Goal: Task Accomplishment & Management: Use online tool/utility

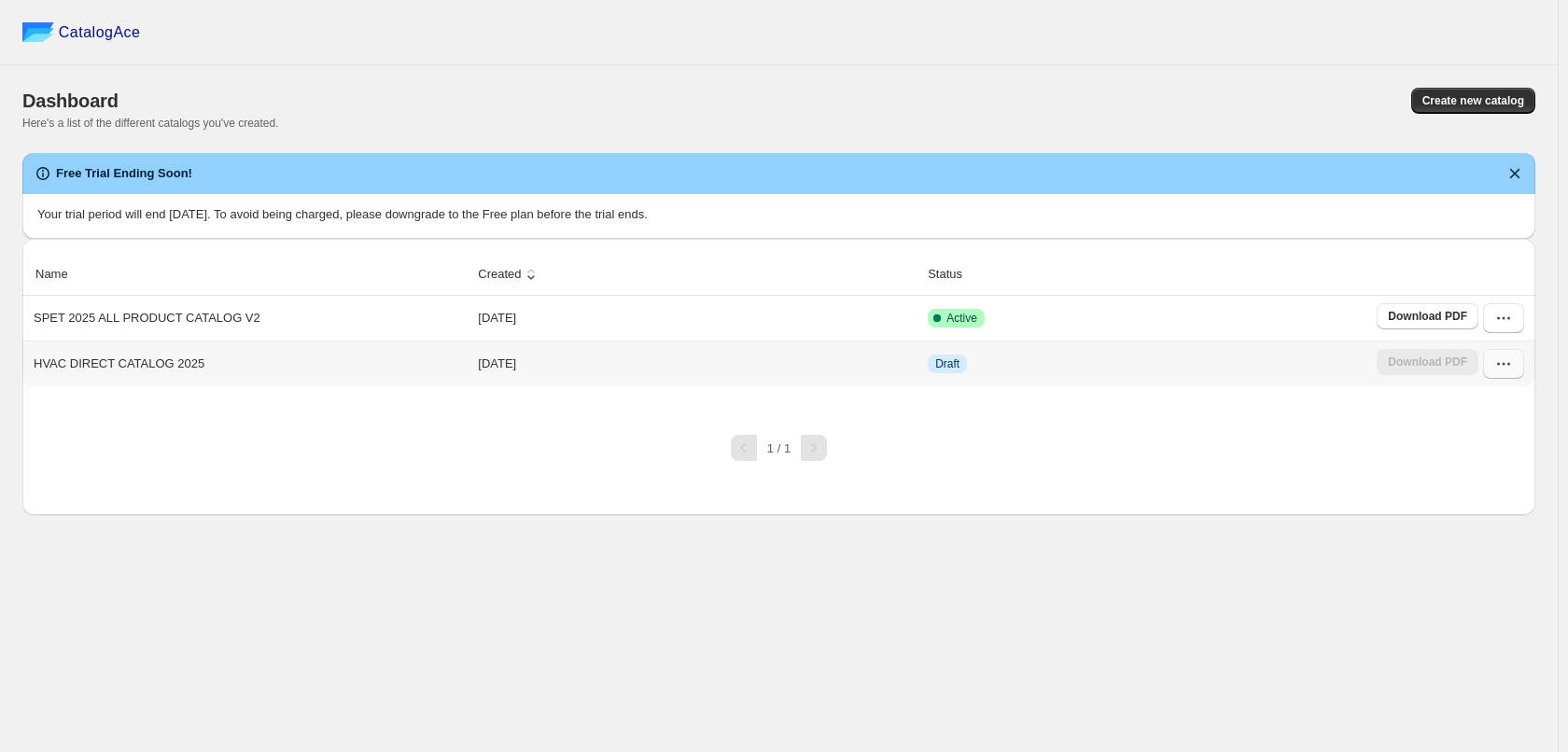
click at [1504, 372] on icon "button" at bounding box center [1504, 364] width 19 height 19
click at [927, 359] on td "Draft" at bounding box center [1146, 363] width 449 height 45
click at [1501, 363] on icon "button" at bounding box center [1504, 364] width 19 height 19
click at [1476, 524] on span "Edit" at bounding box center [1501, 533] width 95 height 19
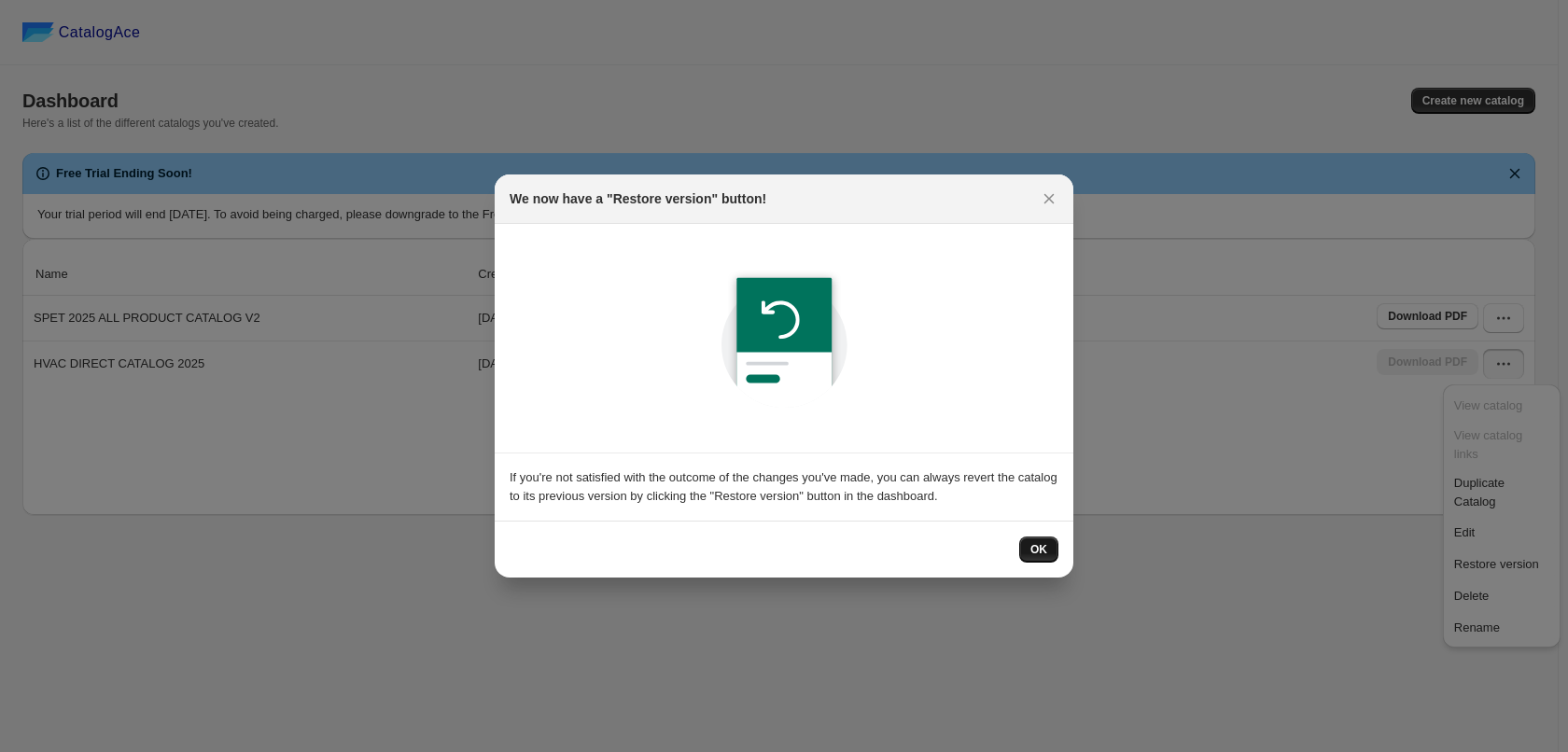
click at [1038, 550] on span "OK" at bounding box center [1039, 550] width 17 height 15
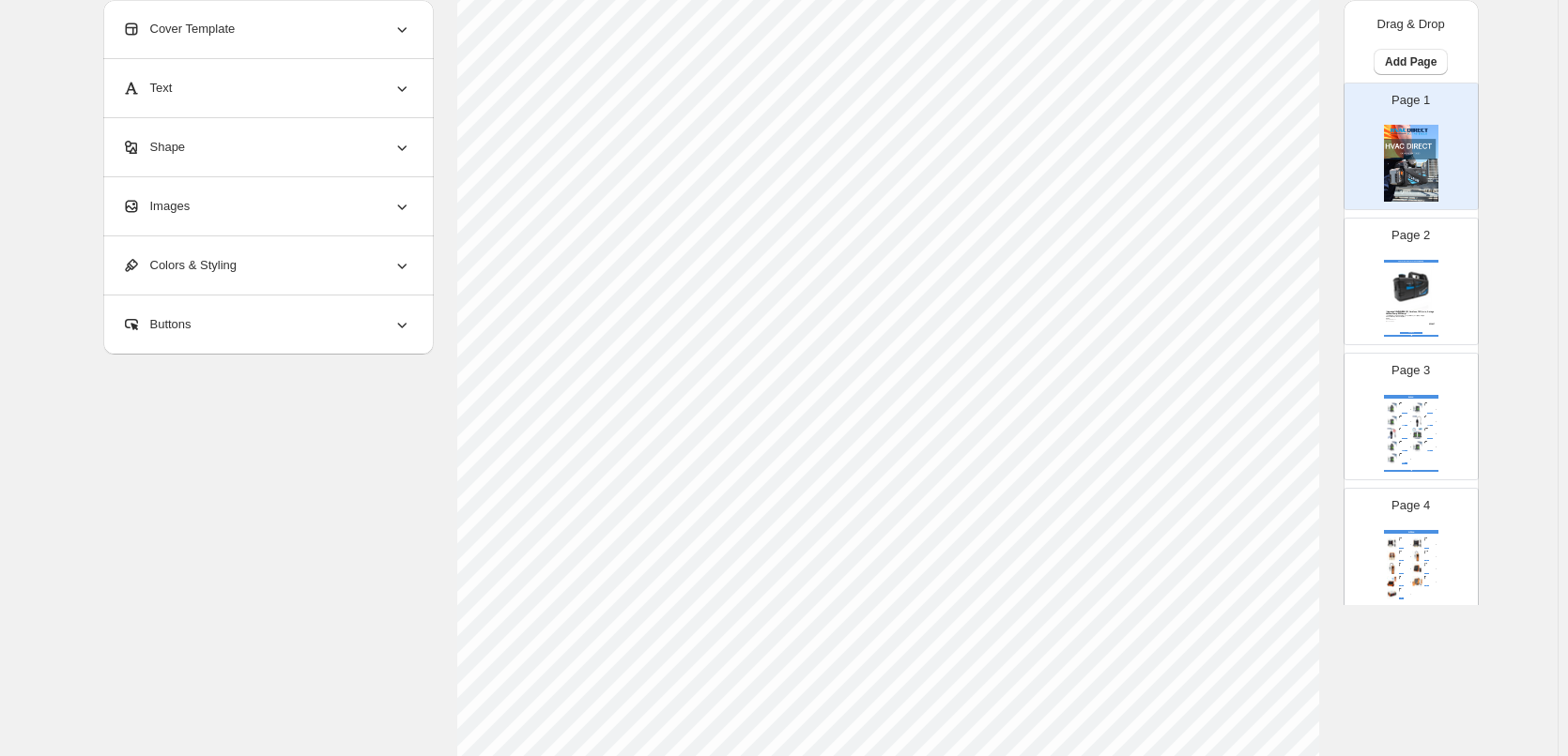
scroll to position [188, 0]
click at [1411, 431] on img at bounding box center [1417, 433] width 12 height 11
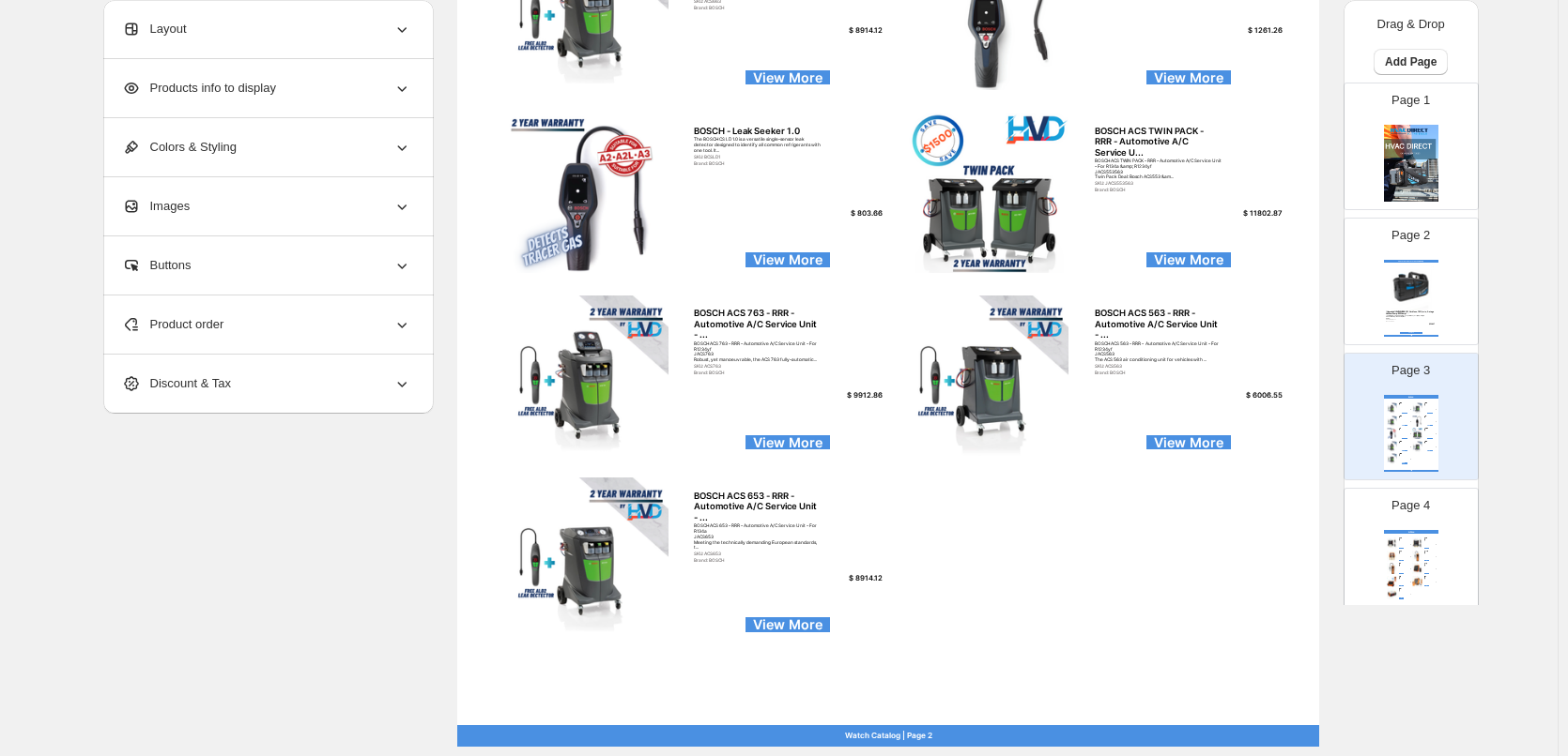
scroll to position [604, 0]
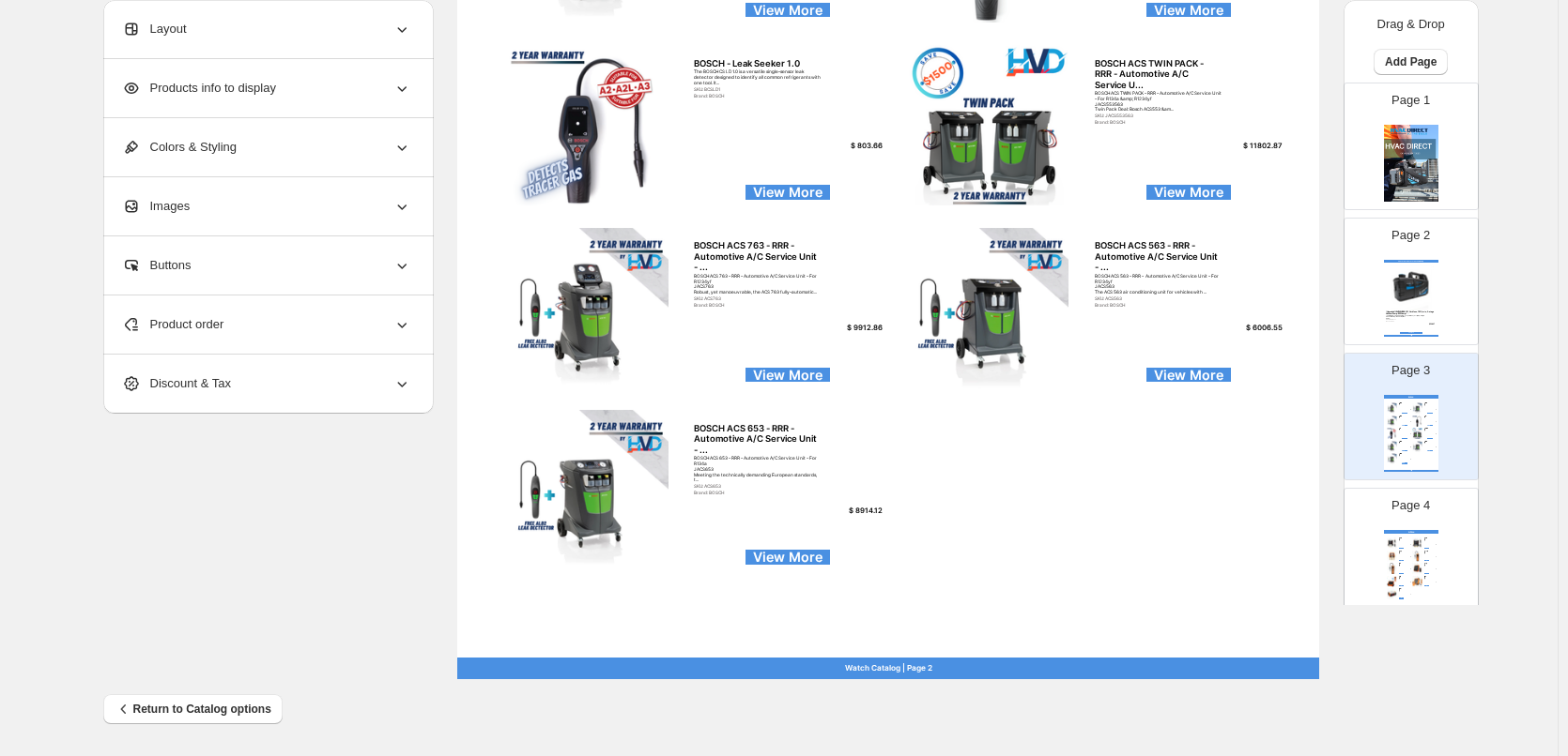
click at [1384, 537] on div "ELITECH ELITECH Smart Digital Manifold Kit (2-Valve) ELITECH Smart Digital Mani…" at bounding box center [1410, 568] width 54 height 77
type input "*"
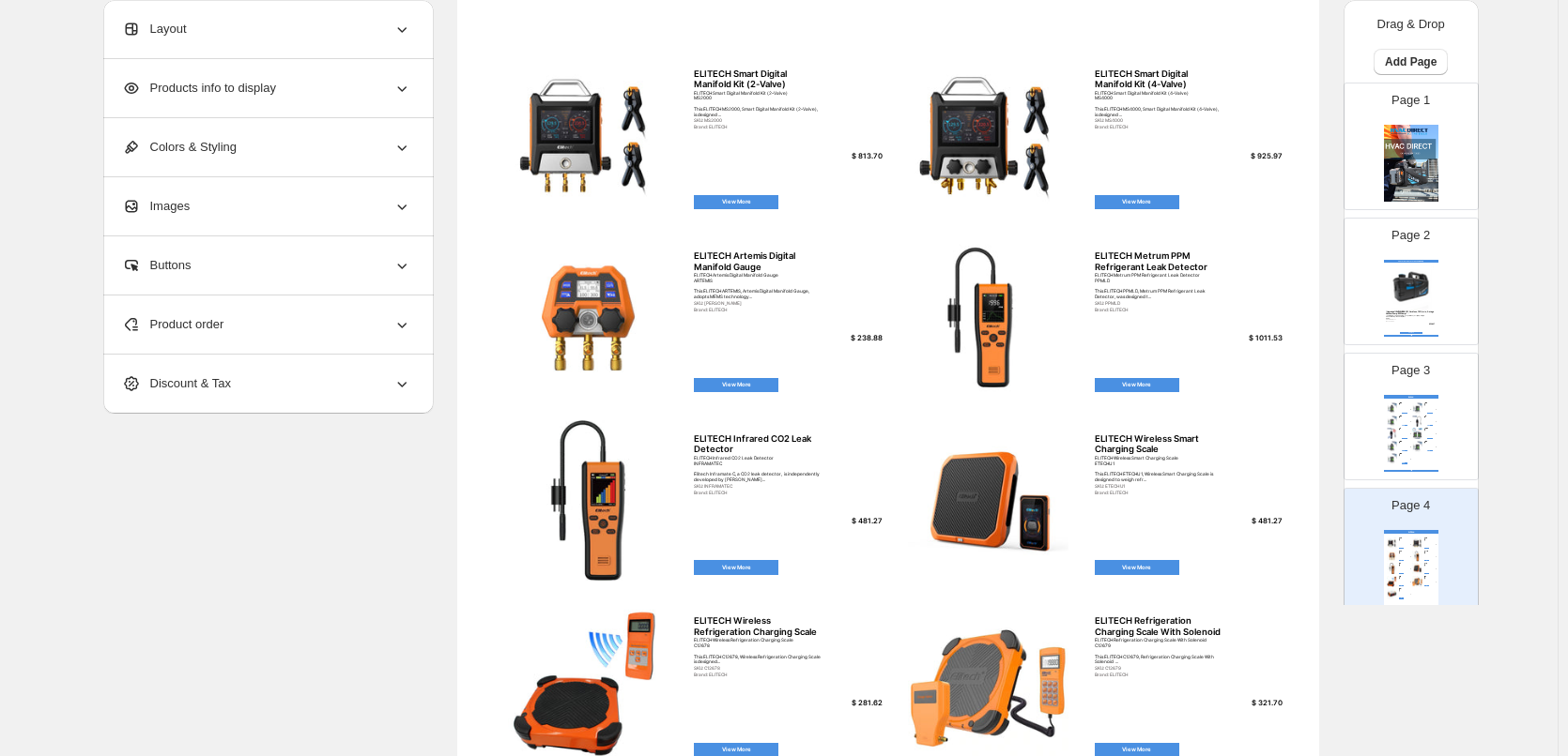
scroll to position [323, 0]
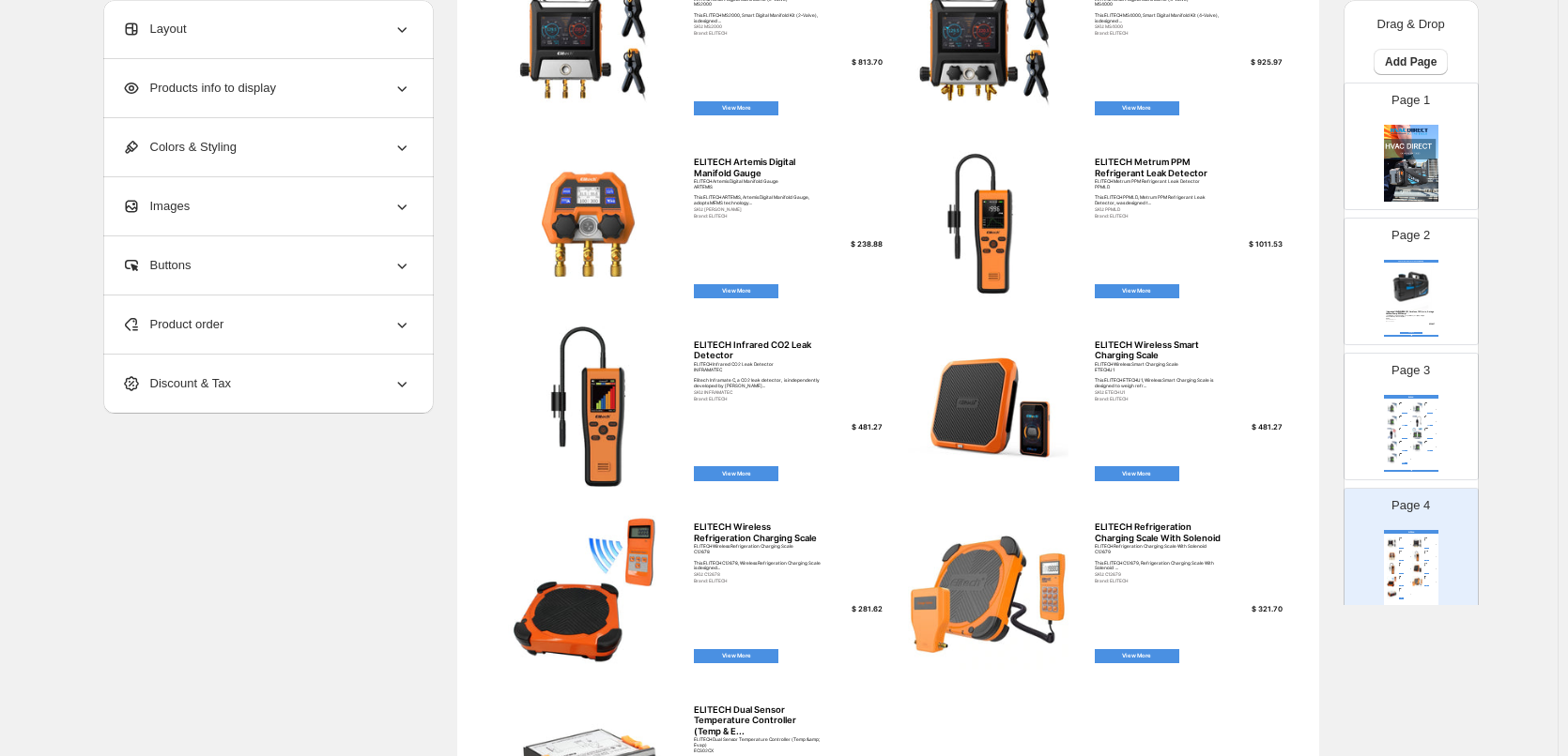
click at [599, 419] on img at bounding box center [588, 406] width 188 height 160
select select "**********"
select select "*******"
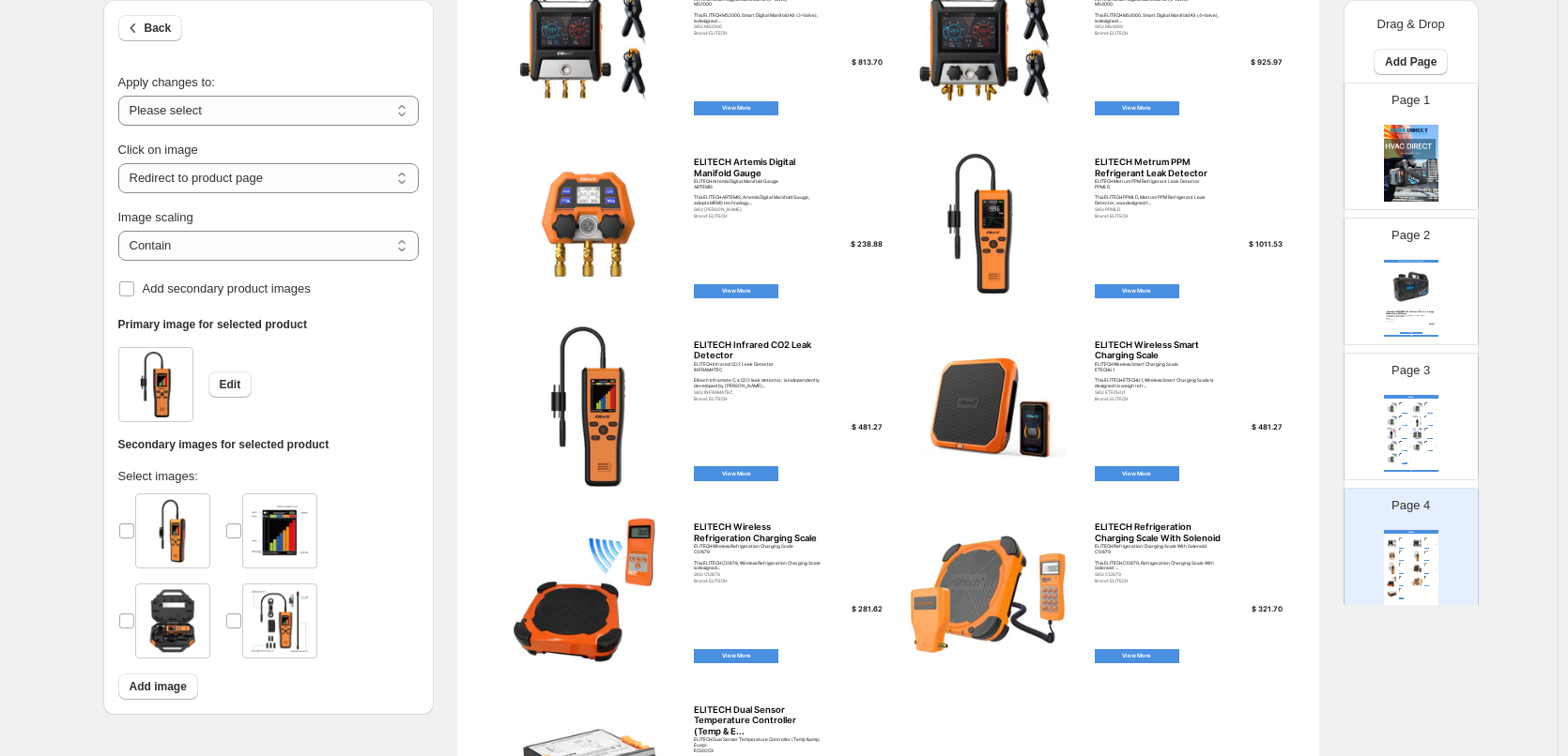
click at [754, 359] on div "ELITECH Infrared CO2 Leak Detector" at bounding box center [757, 350] width 128 height 22
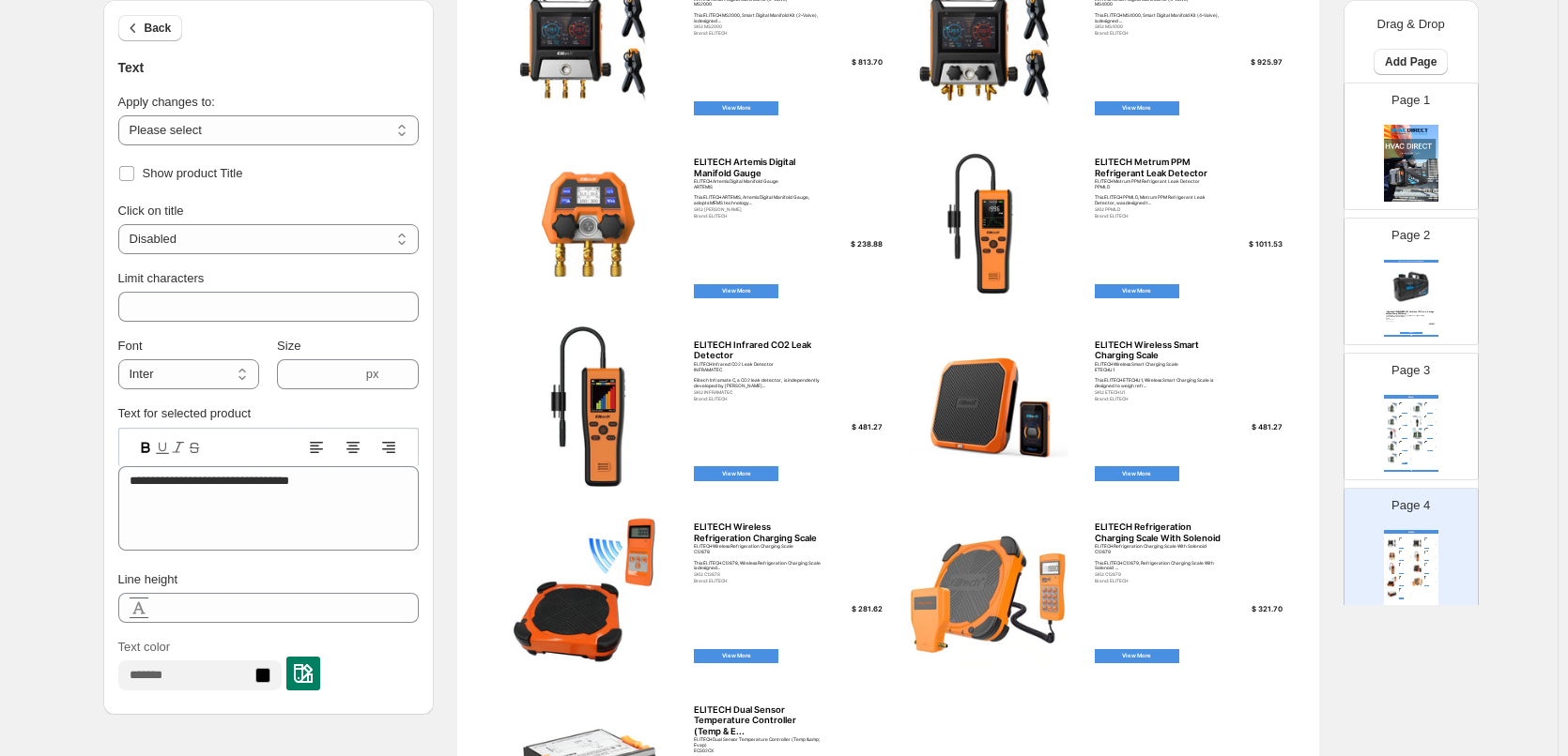
click at [742, 475] on div "View More" at bounding box center [736, 473] width 84 height 14
select select "**********"
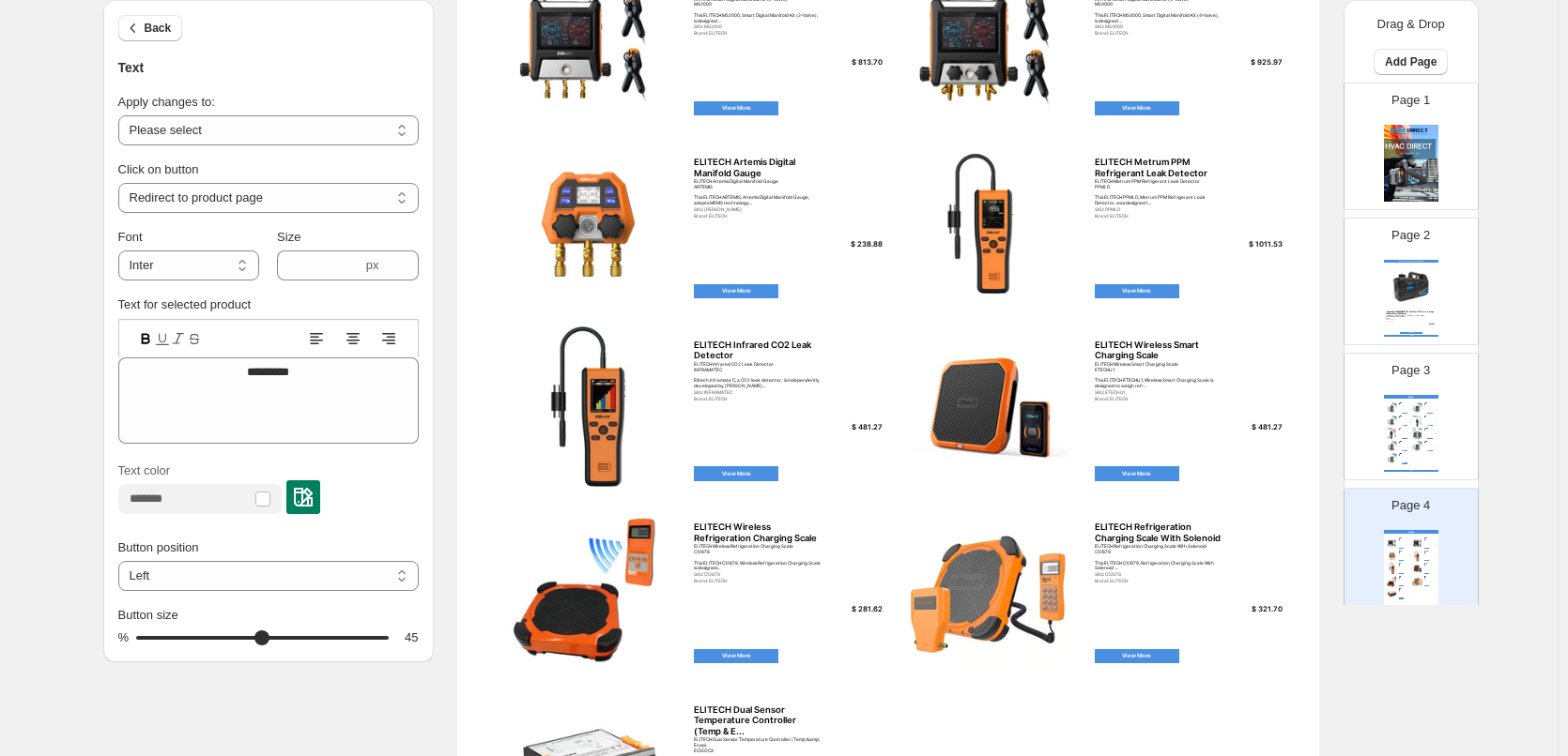
type input "**"
click at [608, 431] on img at bounding box center [588, 406] width 188 height 160
select select "*******"
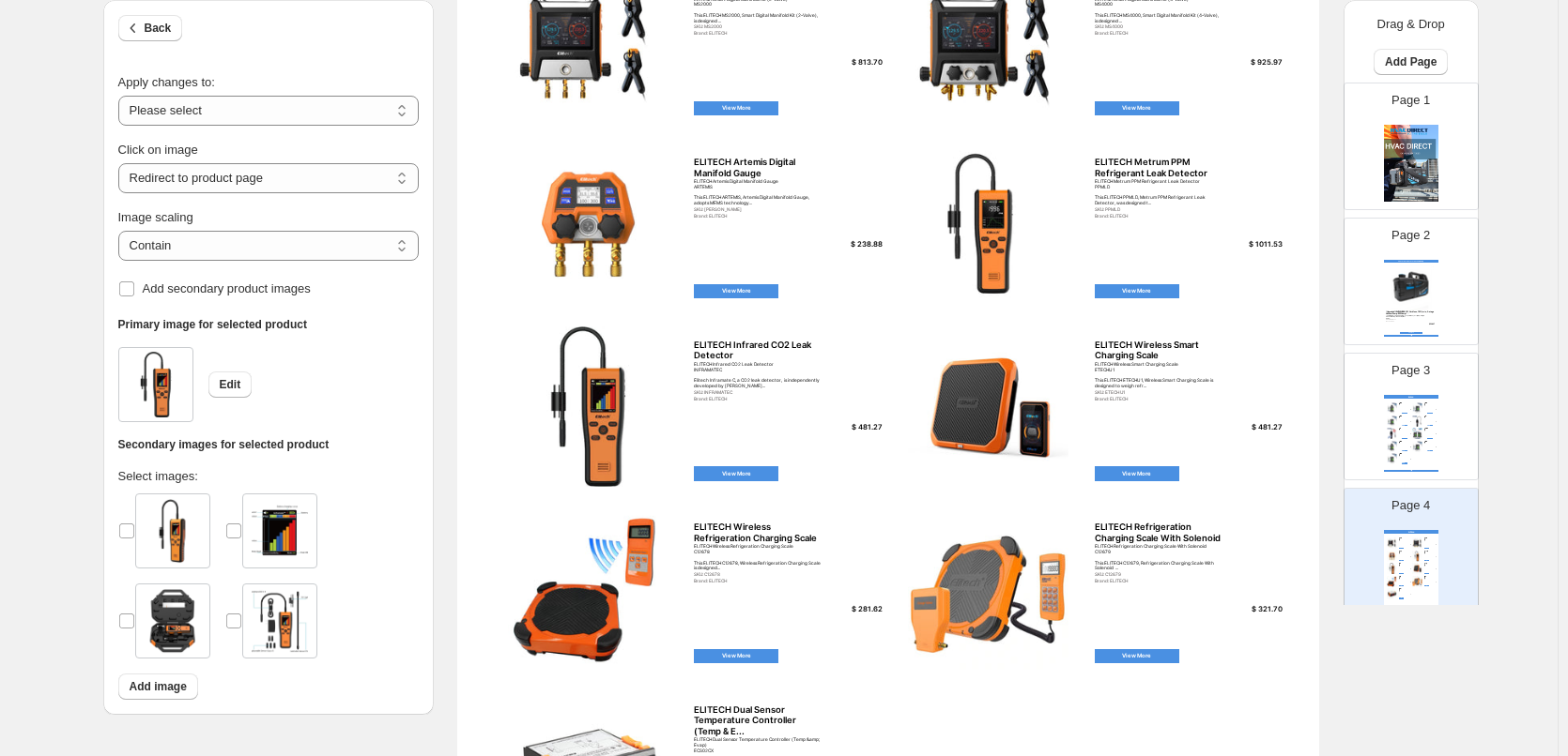
click at [1135, 179] on div "ELITECH Metrum PPM Refrigerant Leak Detector PPMLD This ELITECH PPMLD, Metrum P…" at bounding box center [1158, 193] width 128 height 28
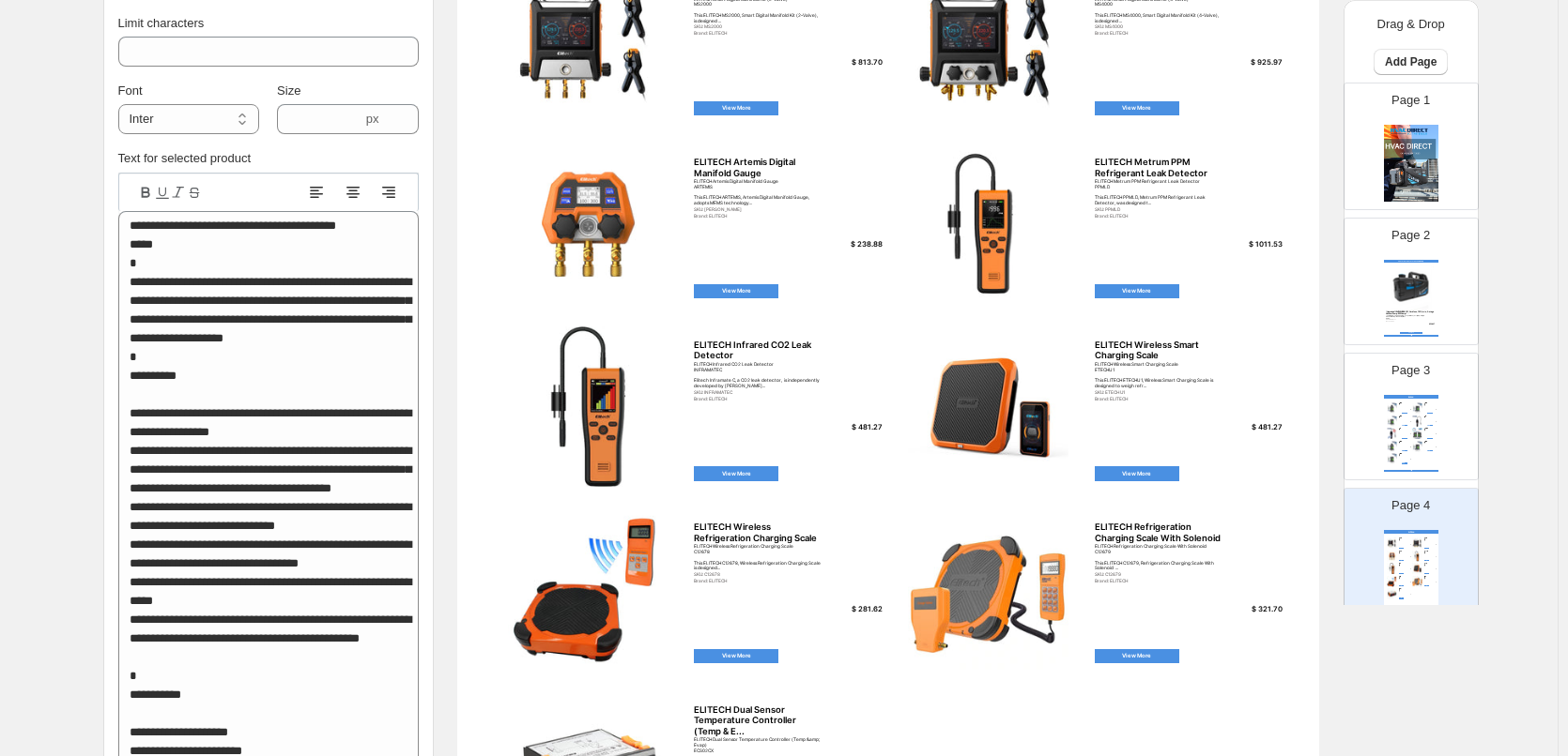
click at [1419, 411] on img at bounding box center [1417, 408] width 12 height 11
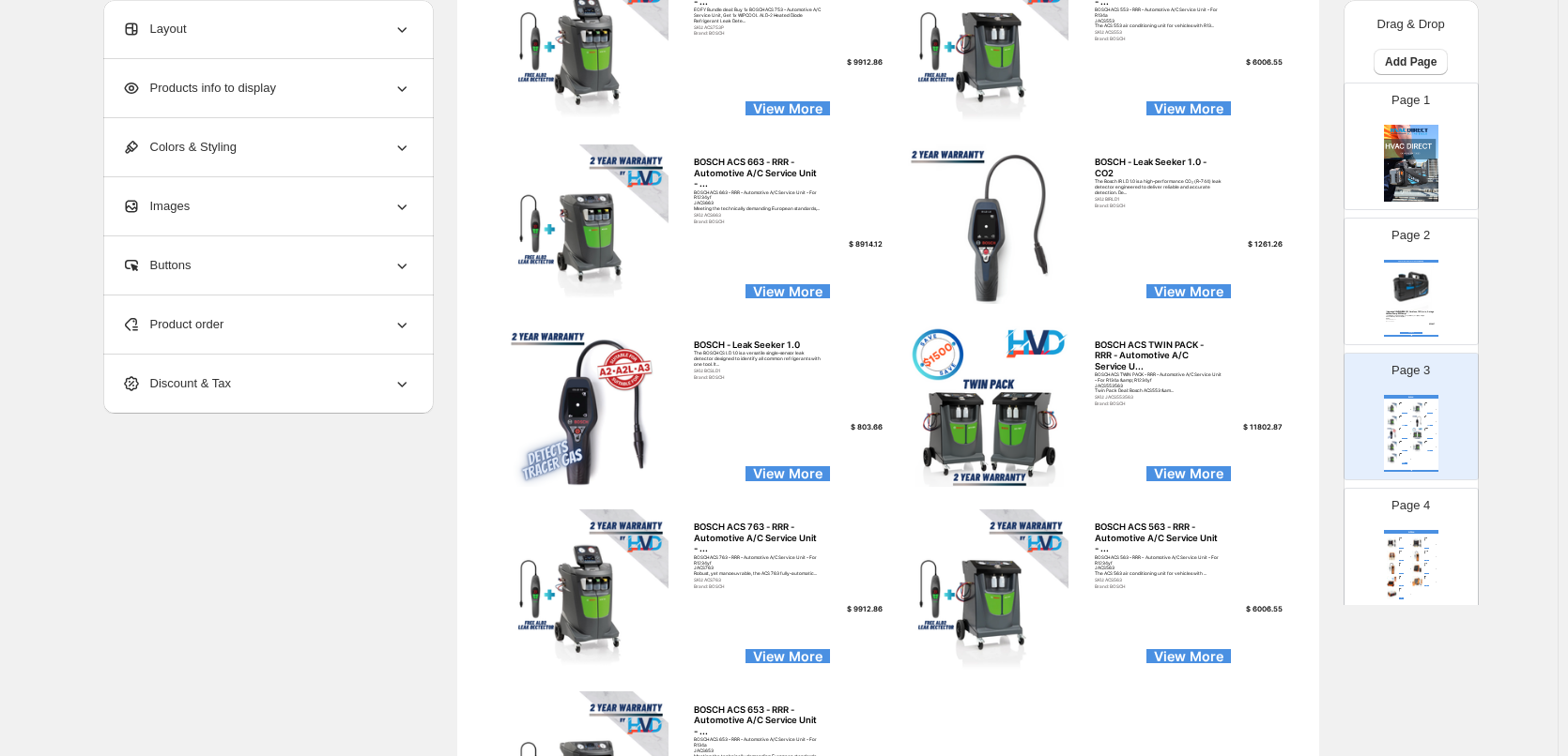
click at [1437, 537] on div "Page 4 ELITECH ELITECH Smart Digital Manifold Kit (2-Valve) ELITECH Smart Digit…" at bounding box center [1403, 544] width 119 height 126
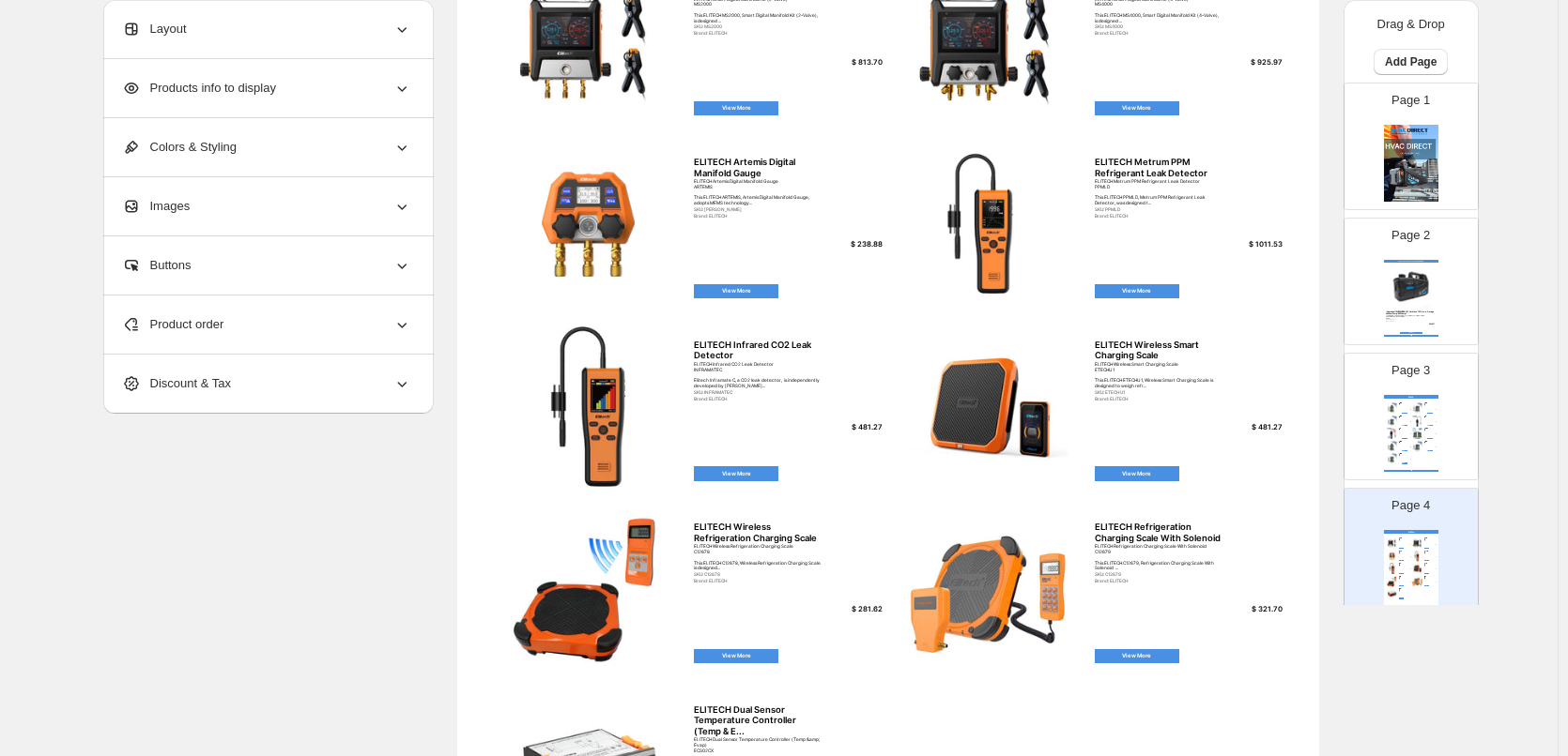
click at [261, 307] on div "Product order" at bounding box center [267, 324] width 289 height 58
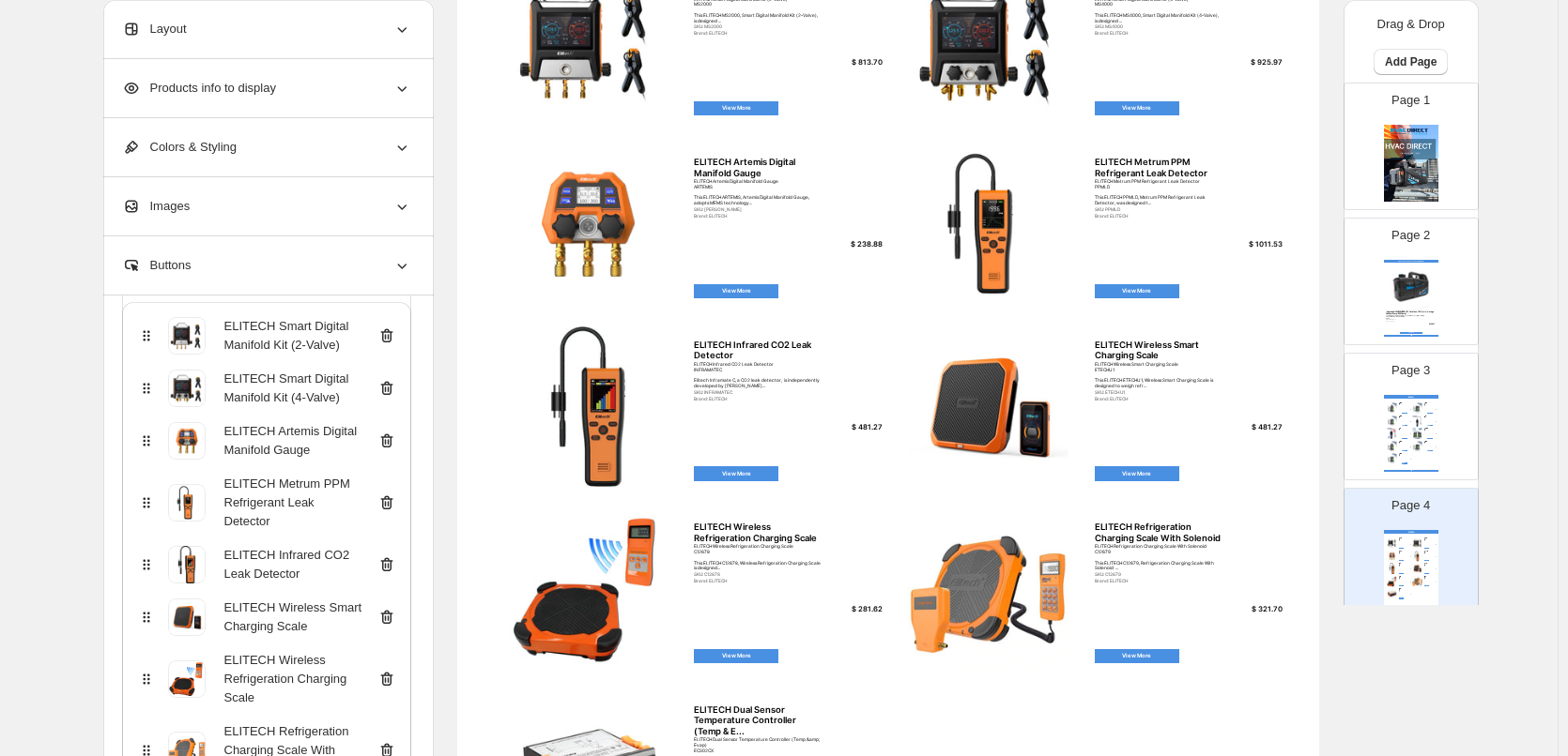
scroll to position [188, 0]
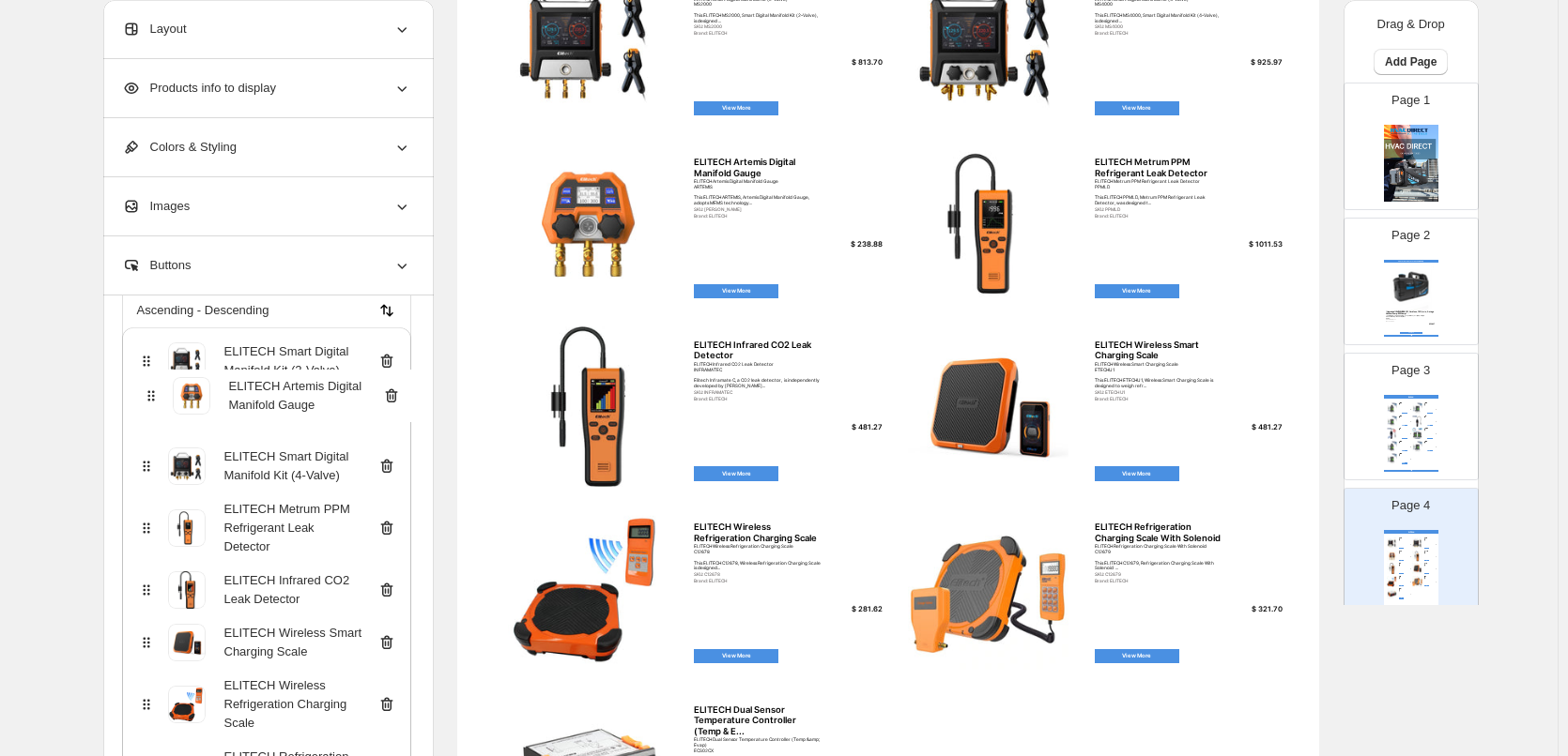
drag, startPoint x: 155, startPoint y: 439, endPoint x: 152, endPoint y: 391, distance: 48.1
click at [152, 391] on div "ELITECH Smart Digital Manifold Kit (2-Valve) ELITECH Smart Digital Manifold Kit…" at bounding box center [267, 608] width 289 height 562
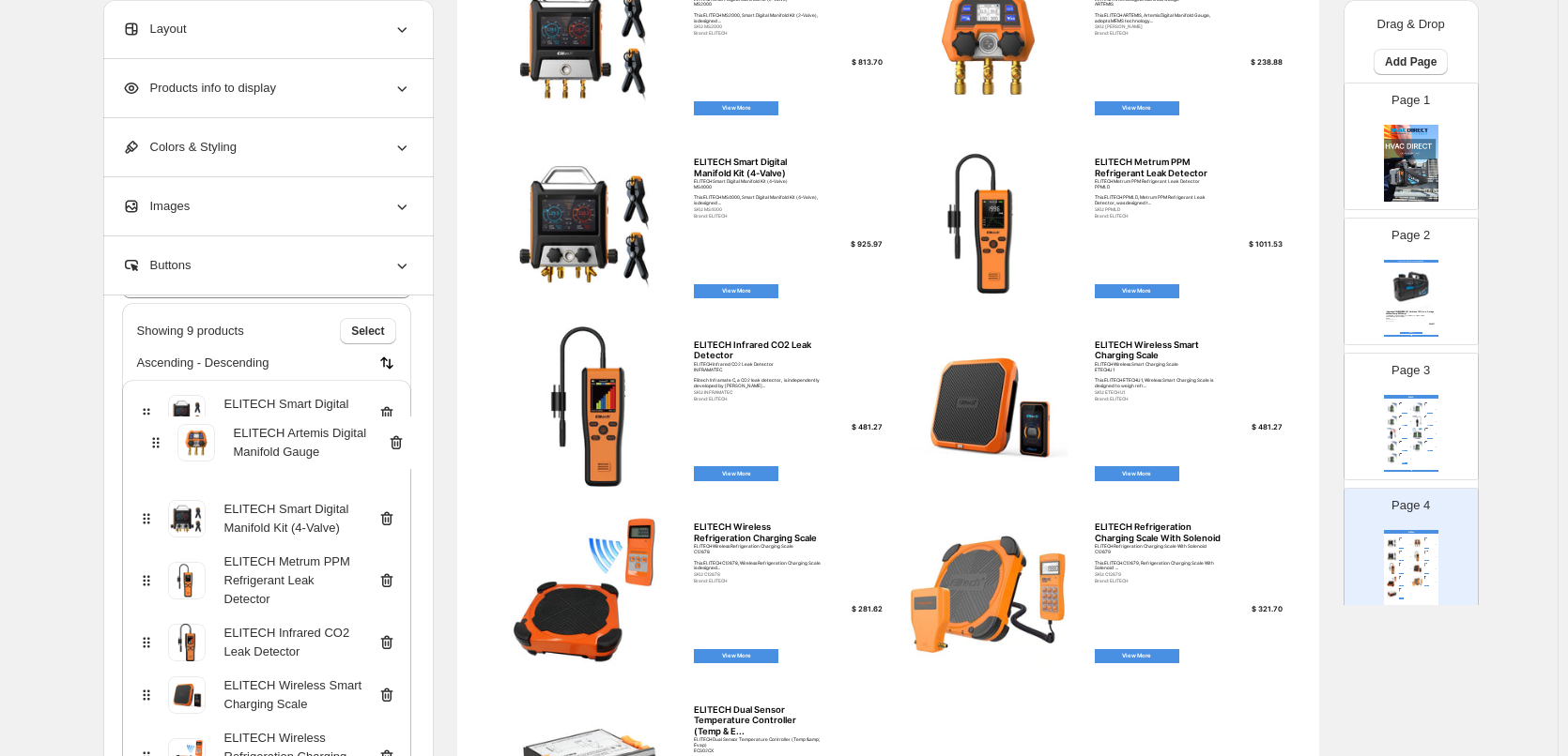
drag, startPoint x: 151, startPoint y: 414, endPoint x: 144, endPoint y: 471, distance: 57.4
click at [146, 460] on div "ELITECH Smart Digital Manifold Kit (2-Valve) ELITECH Artemis Digital Manifold G…" at bounding box center [267, 661] width 289 height 562
drag, startPoint x: 152, startPoint y: 515, endPoint x: 147, endPoint y: 451, distance: 64.2
click at [147, 451] on div "ELITECH Smart Digital Manifold Kit (2-Valve) ELITECH Artemis Digital Manifold G…" at bounding box center [267, 661] width 289 height 562
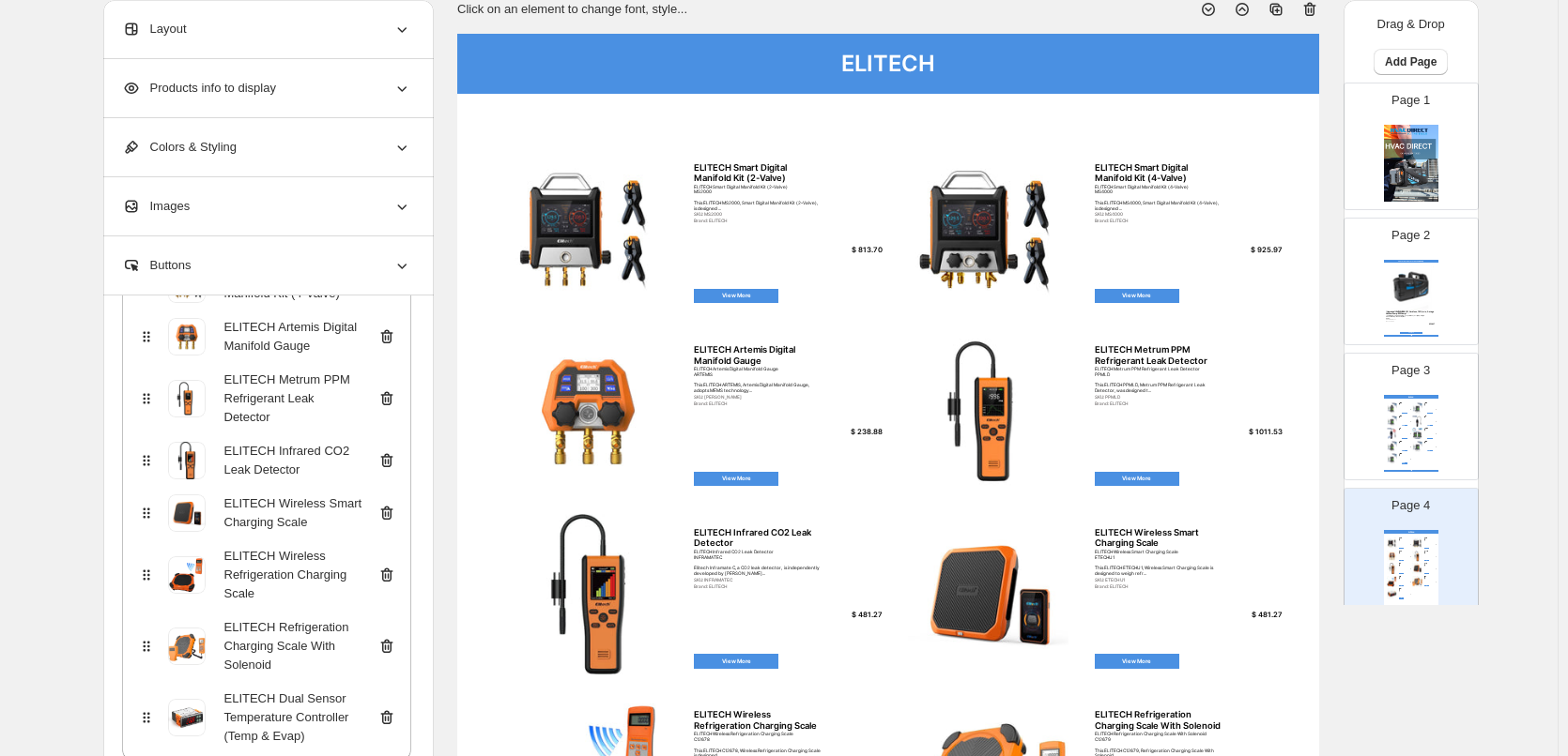
scroll to position [229, 0]
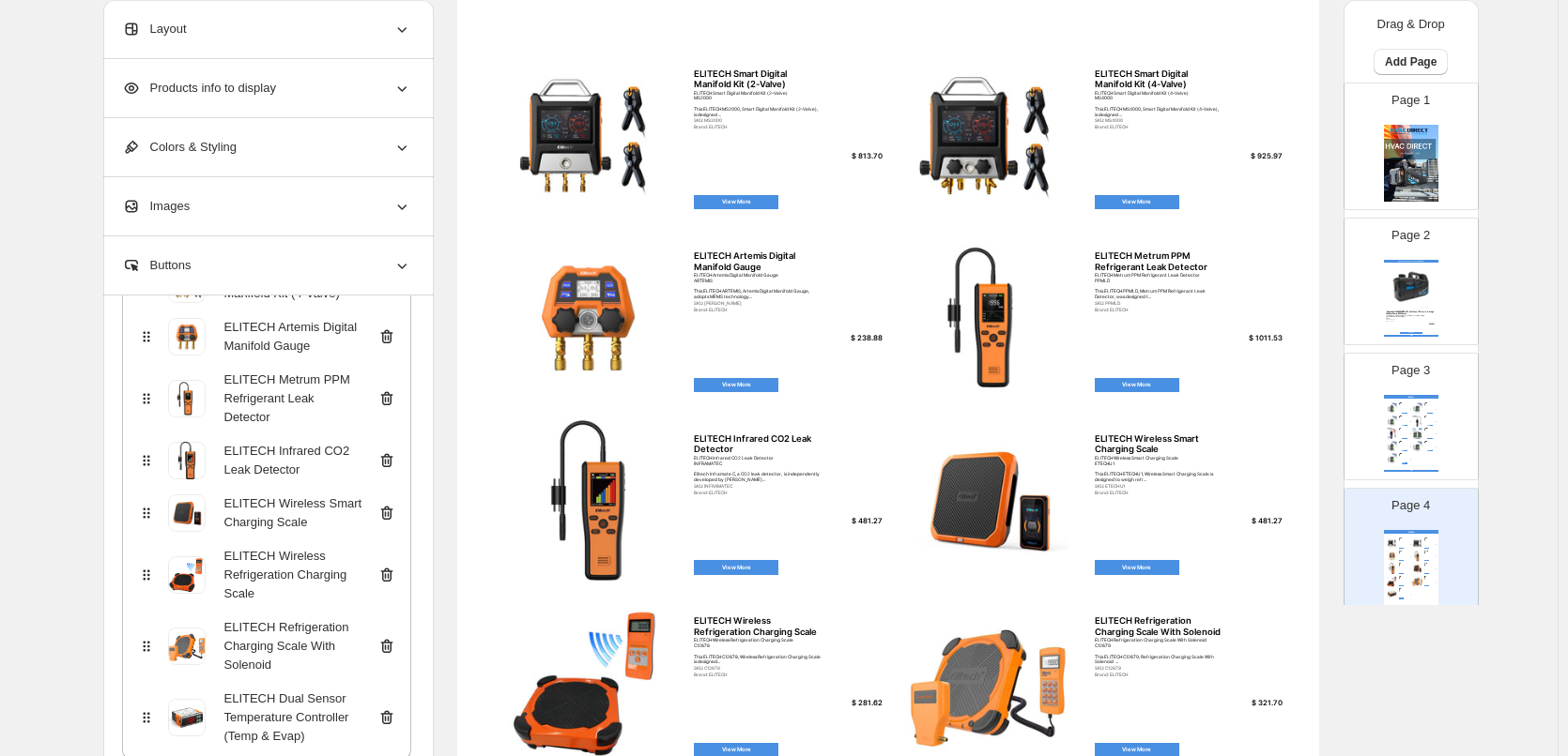
click at [1403, 405] on div "BOSCH ACS 753 - RRR - Automotive A/C Service Unit - ... EOFY Bundle deal: Buy 1…" at bounding box center [1405, 404] width 12 height 2
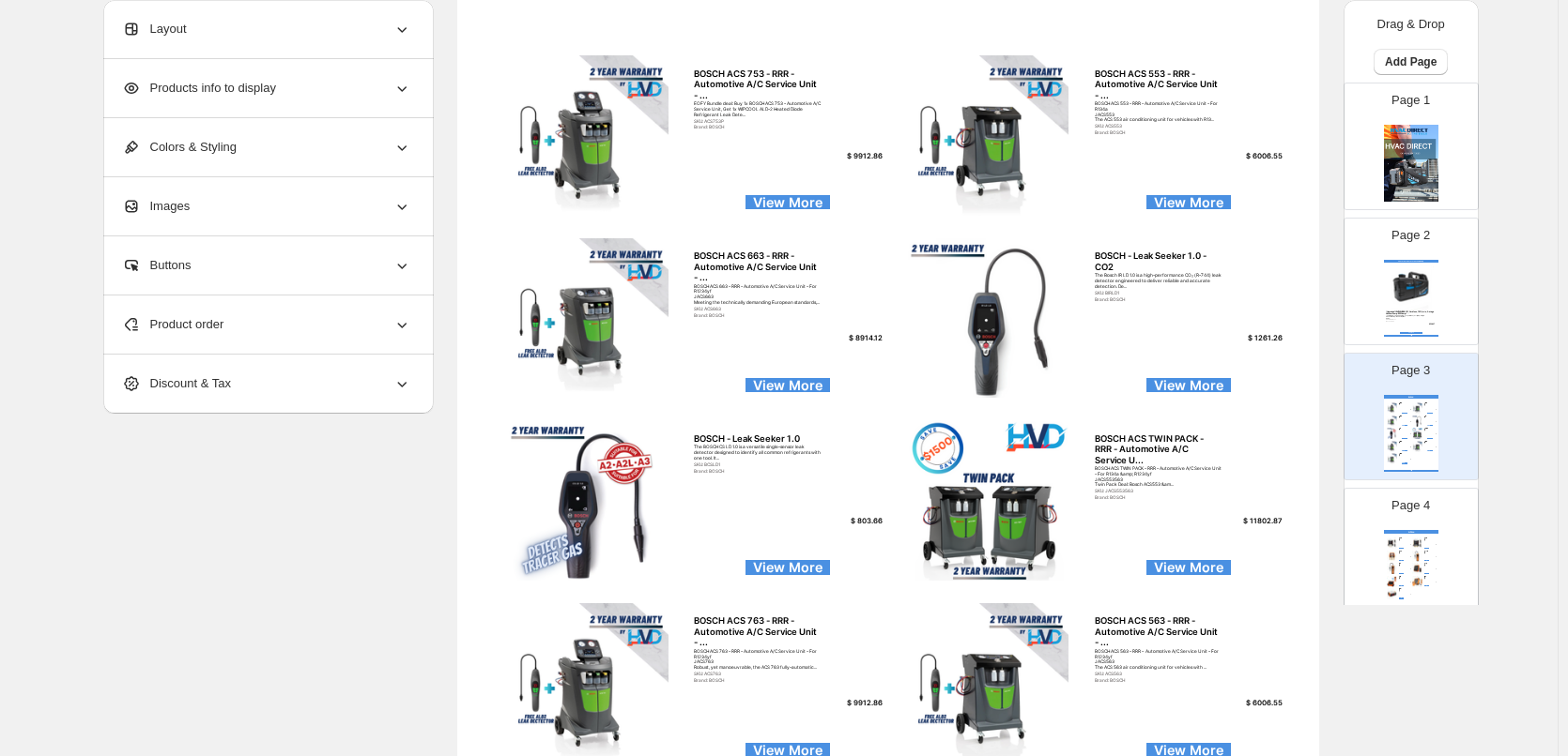
scroll to position [0, 0]
click at [201, 323] on span "Product order" at bounding box center [174, 324] width 103 height 19
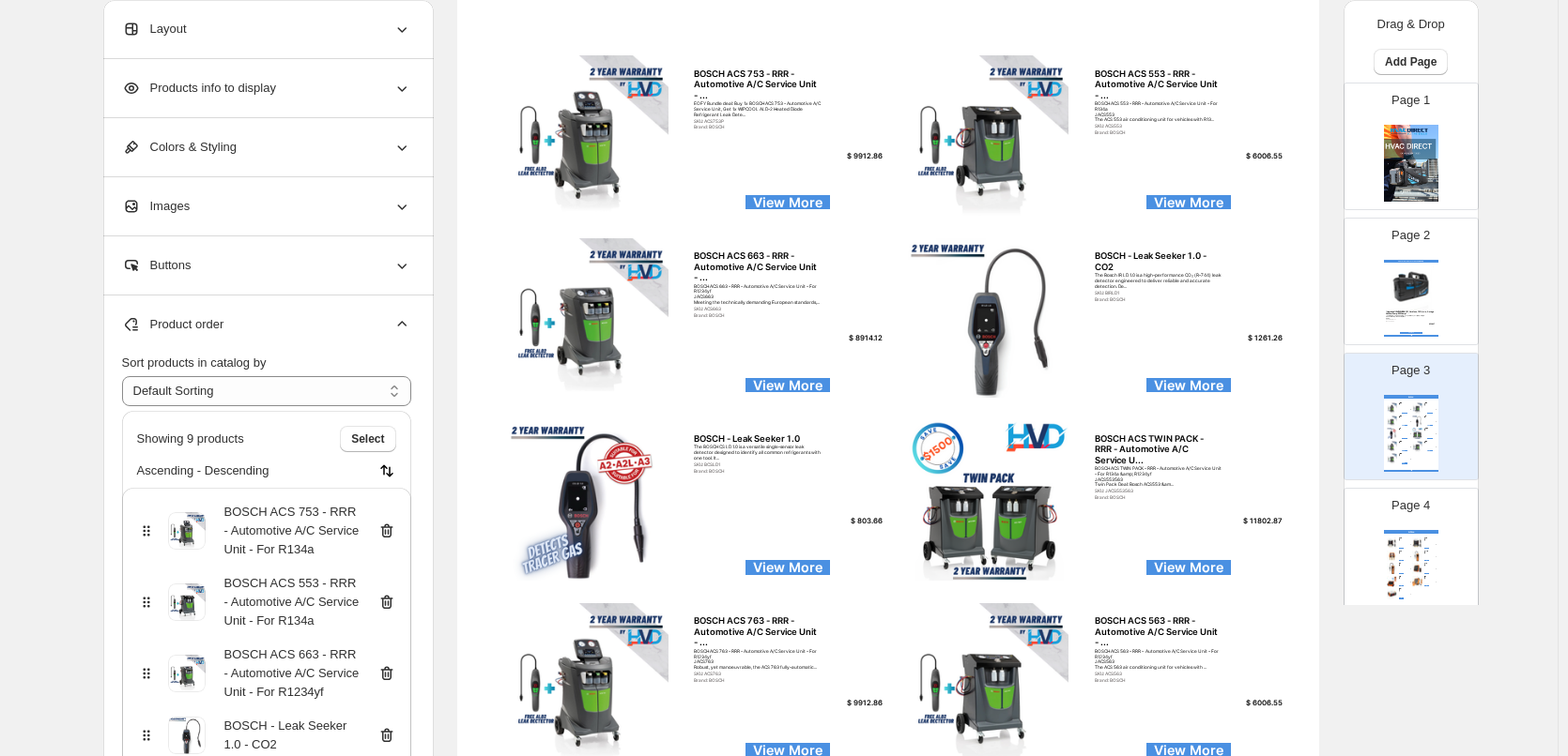
click at [275, 31] on div "Layout" at bounding box center [267, 28] width 289 height 58
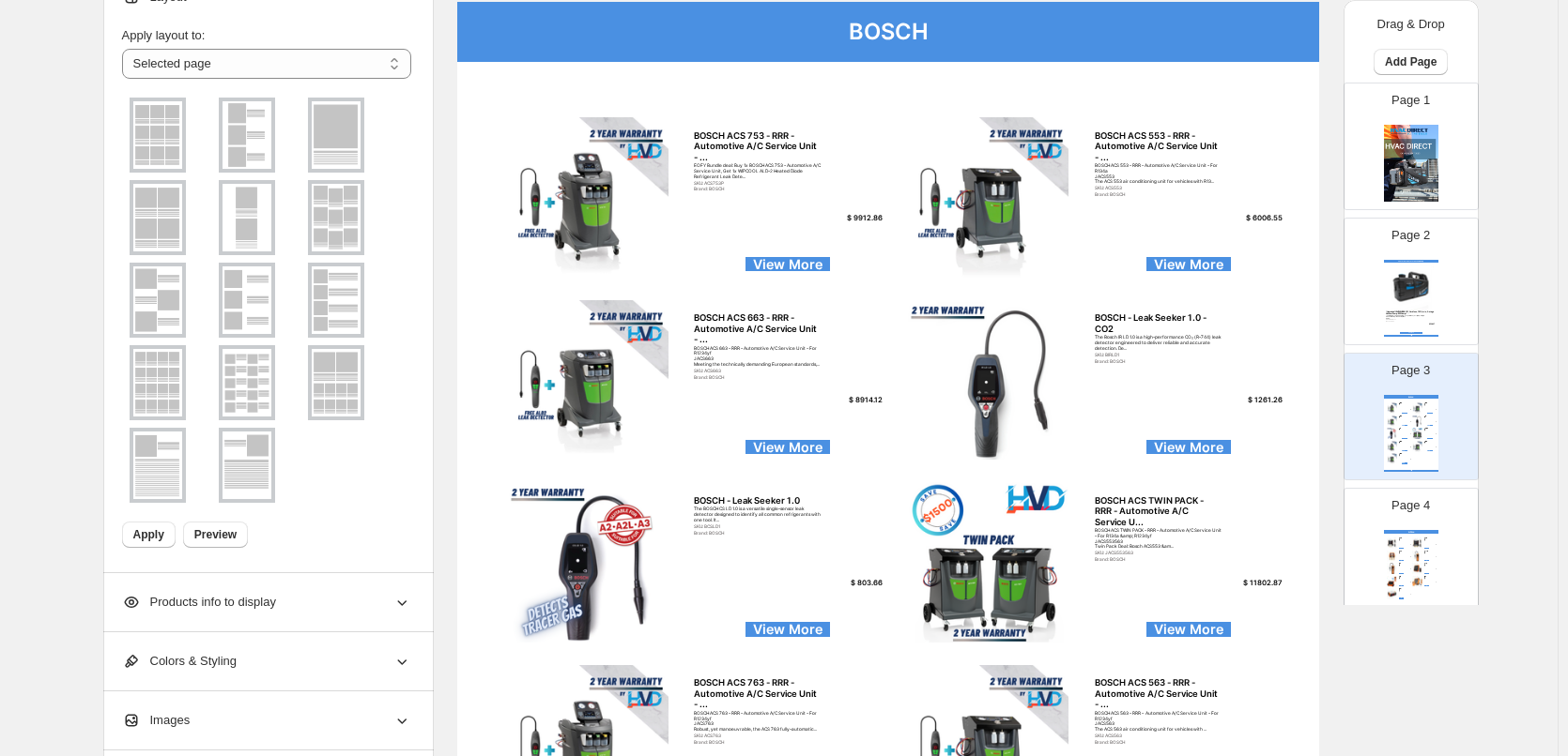
scroll to position [135, 0]
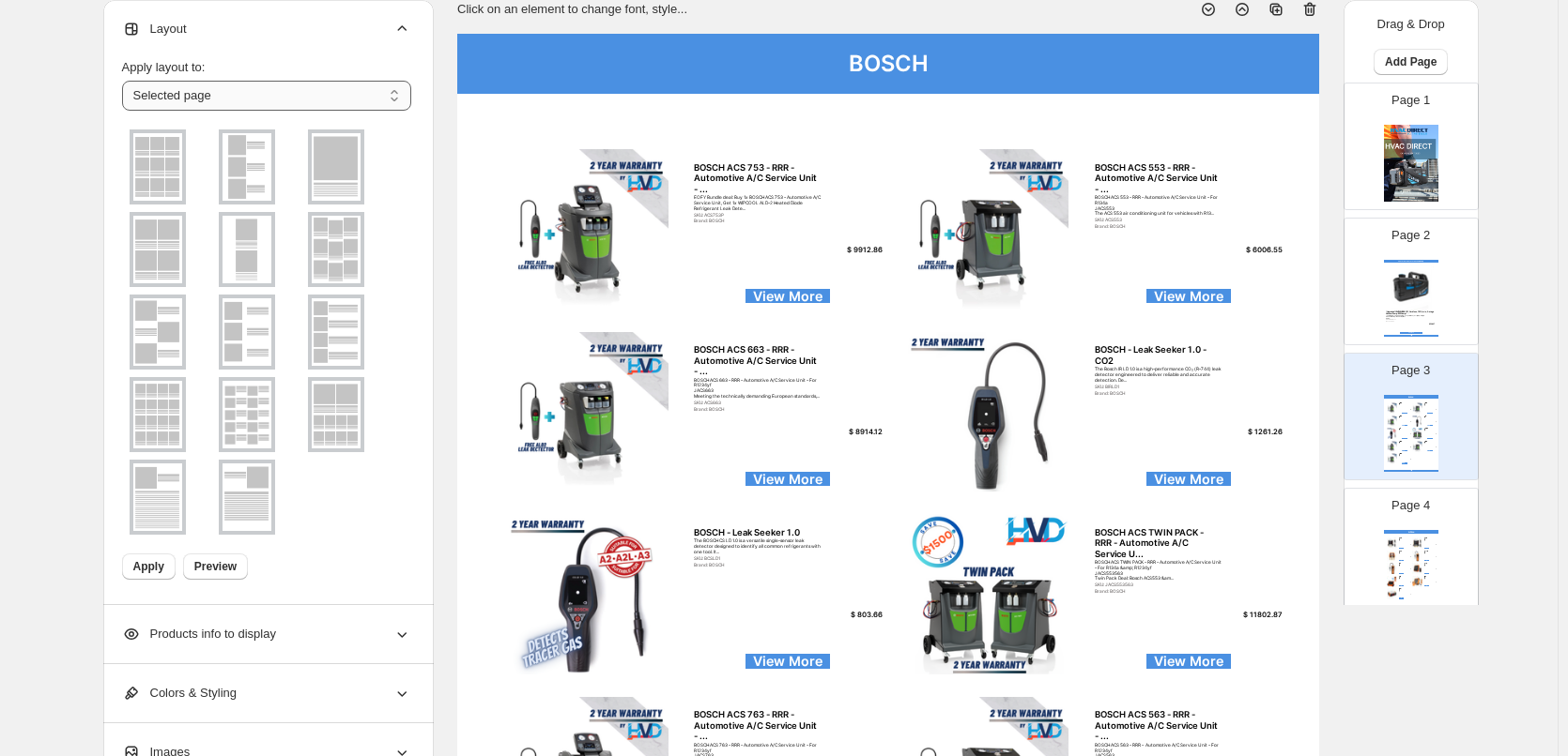
click at [297, 95] on select "**********" at bounding box center [267, 96] width 289 height 30
click at [300, 89] on select "**********" at bounding box center [267, 96] width 289 height 30
click at [300, 90] on select "**********" at bounding box center [267, 96] width 289 height 30
click at [1384, 440] on div "BOSCH BOSCH ACS 753 - RRR - Automotive A/C Service Unit - ... EOFY Bundle deal:…" at bounding box center [1410, 433] width 54 height 77
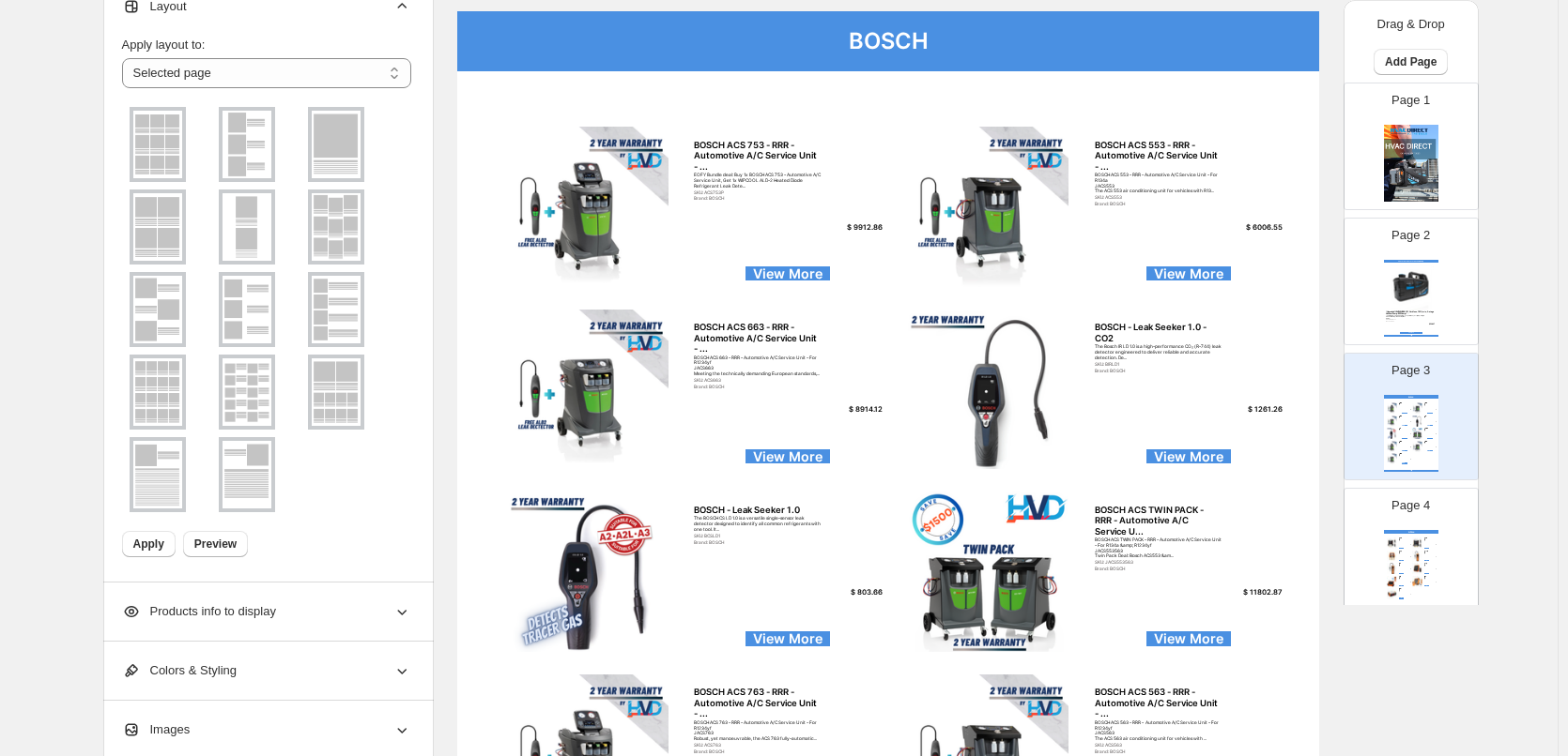
scroll to position [323, 0]
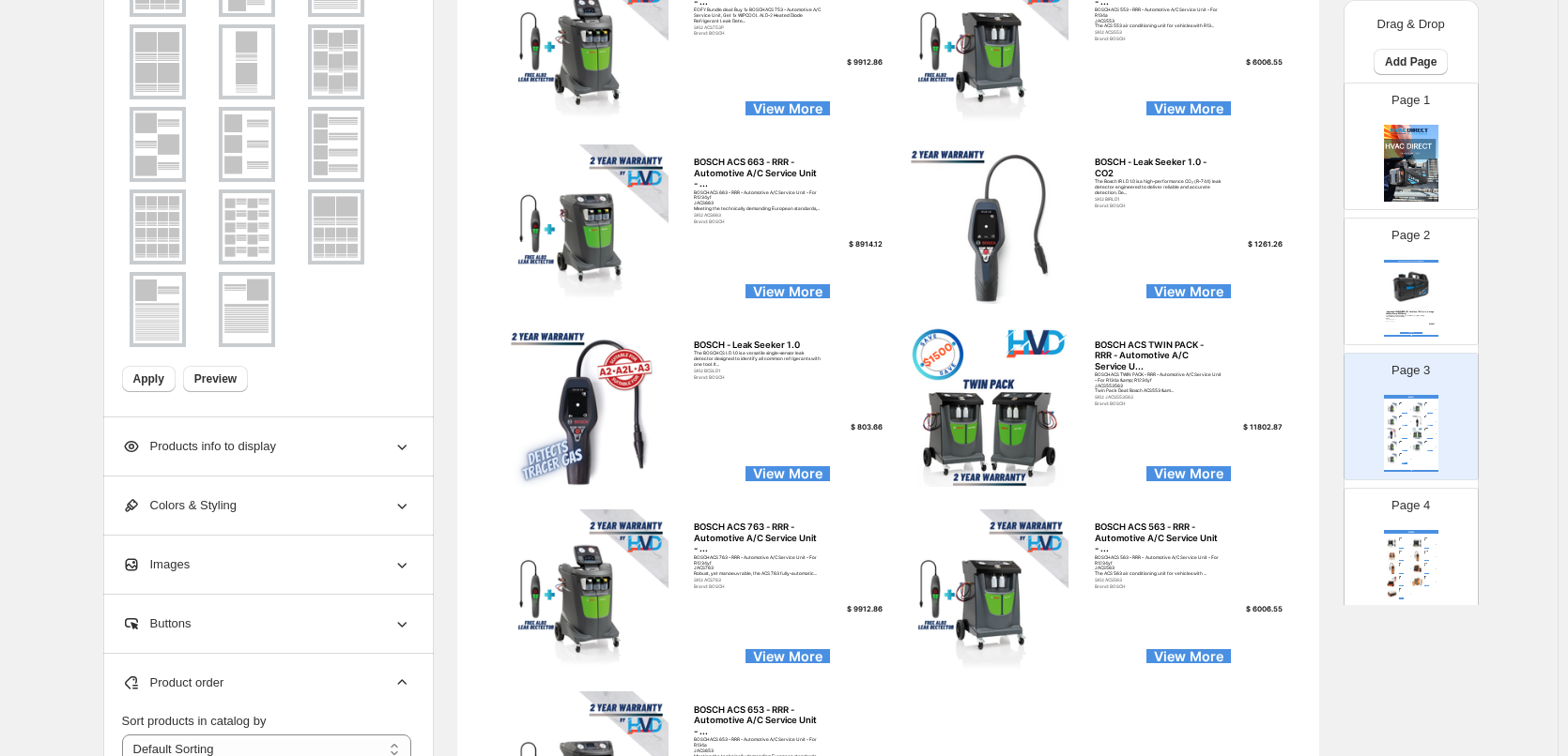
click at [1423, 281] on img at bounding box center [1410, 286] width 49 height 46
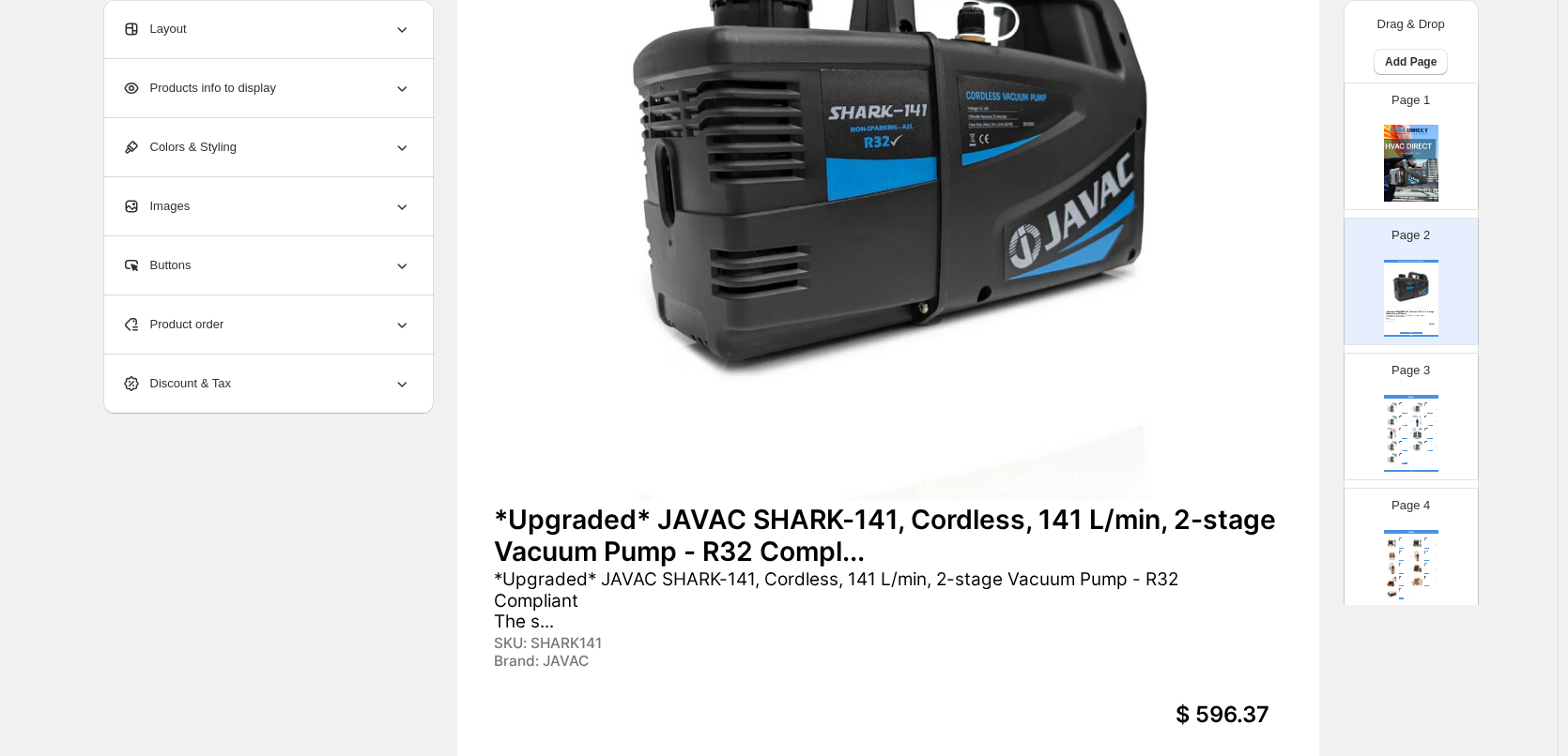
scroll to position [229, 0]
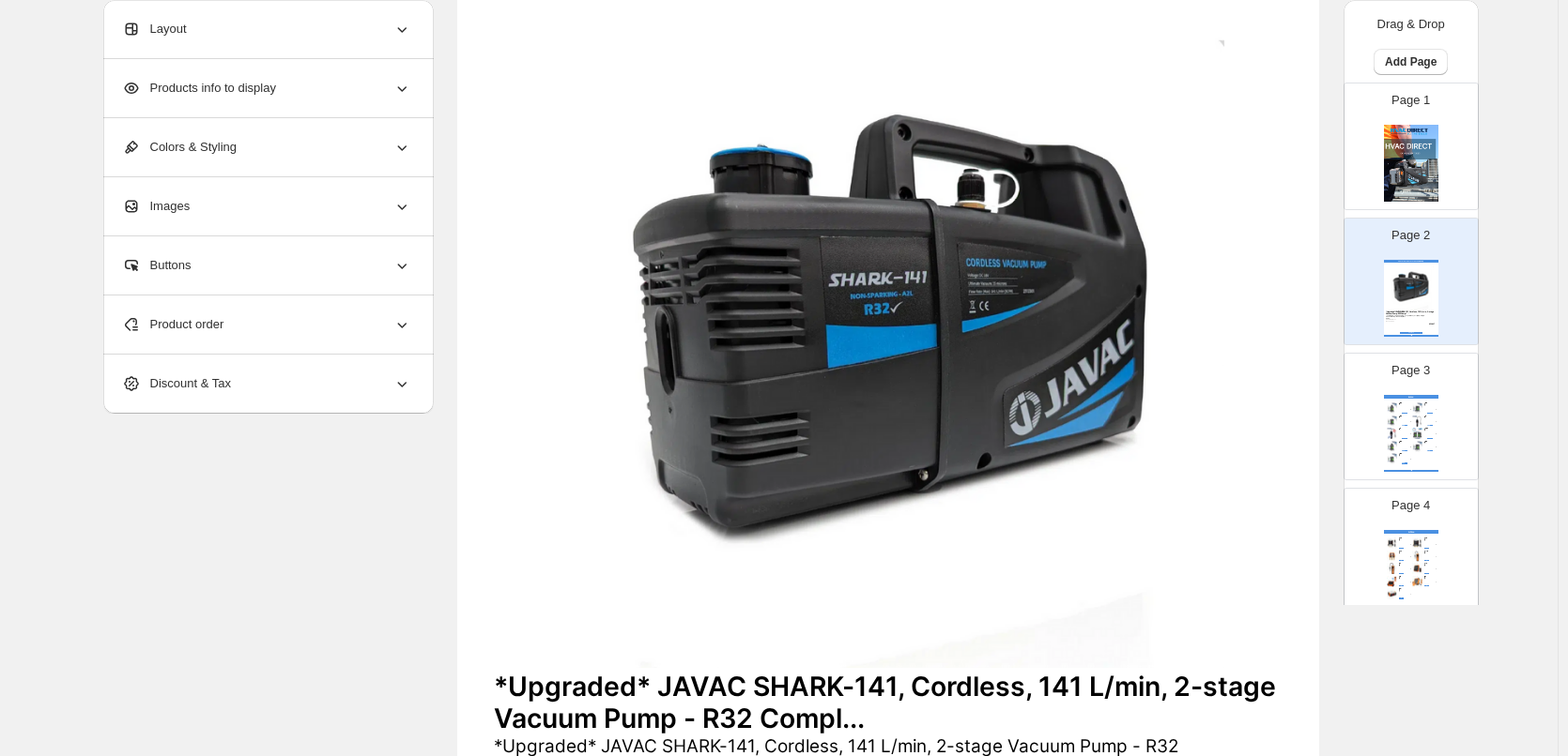
click at [1414, 408] on img at bounding box center [1417, 408] width 12 height 11
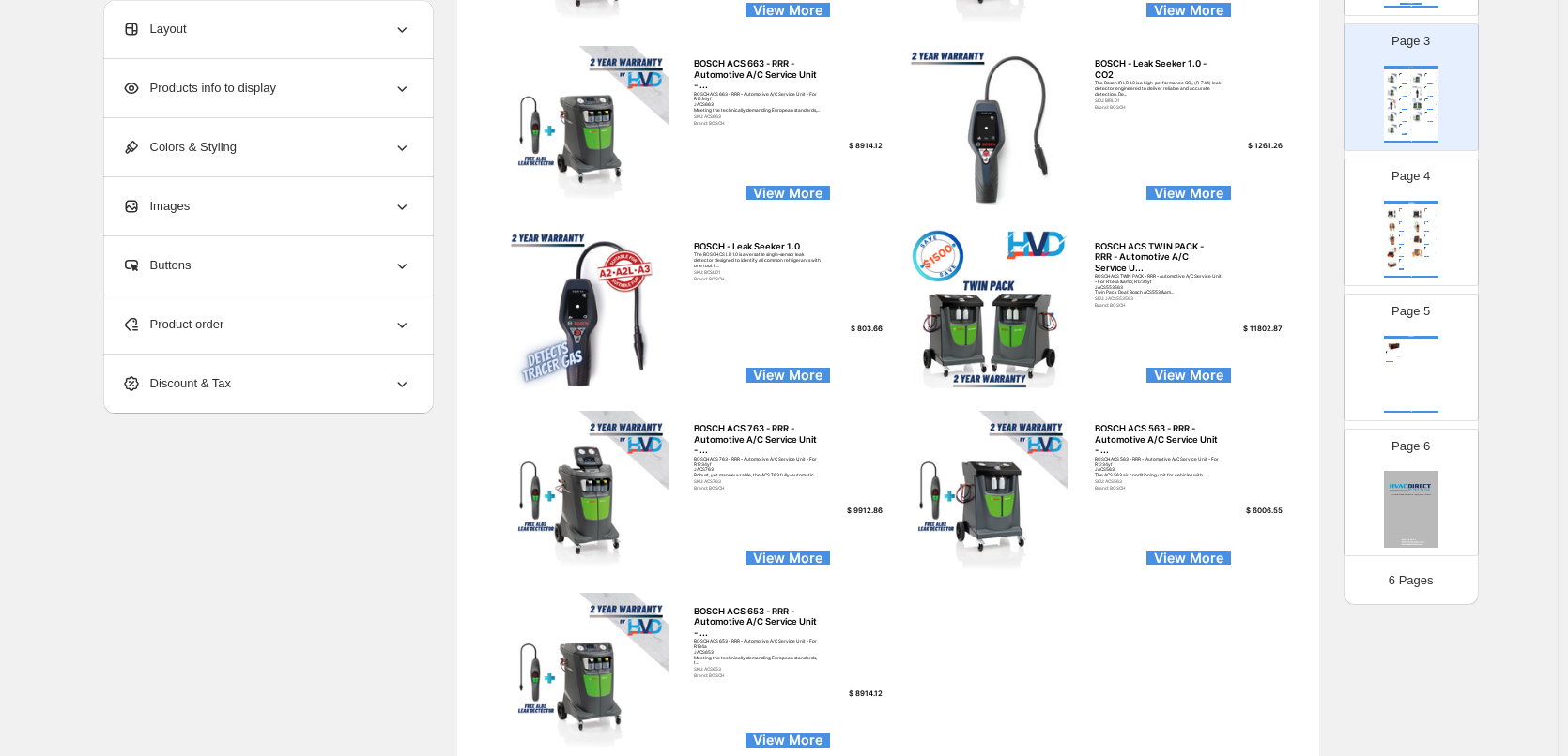
scroll to position [510, 0]
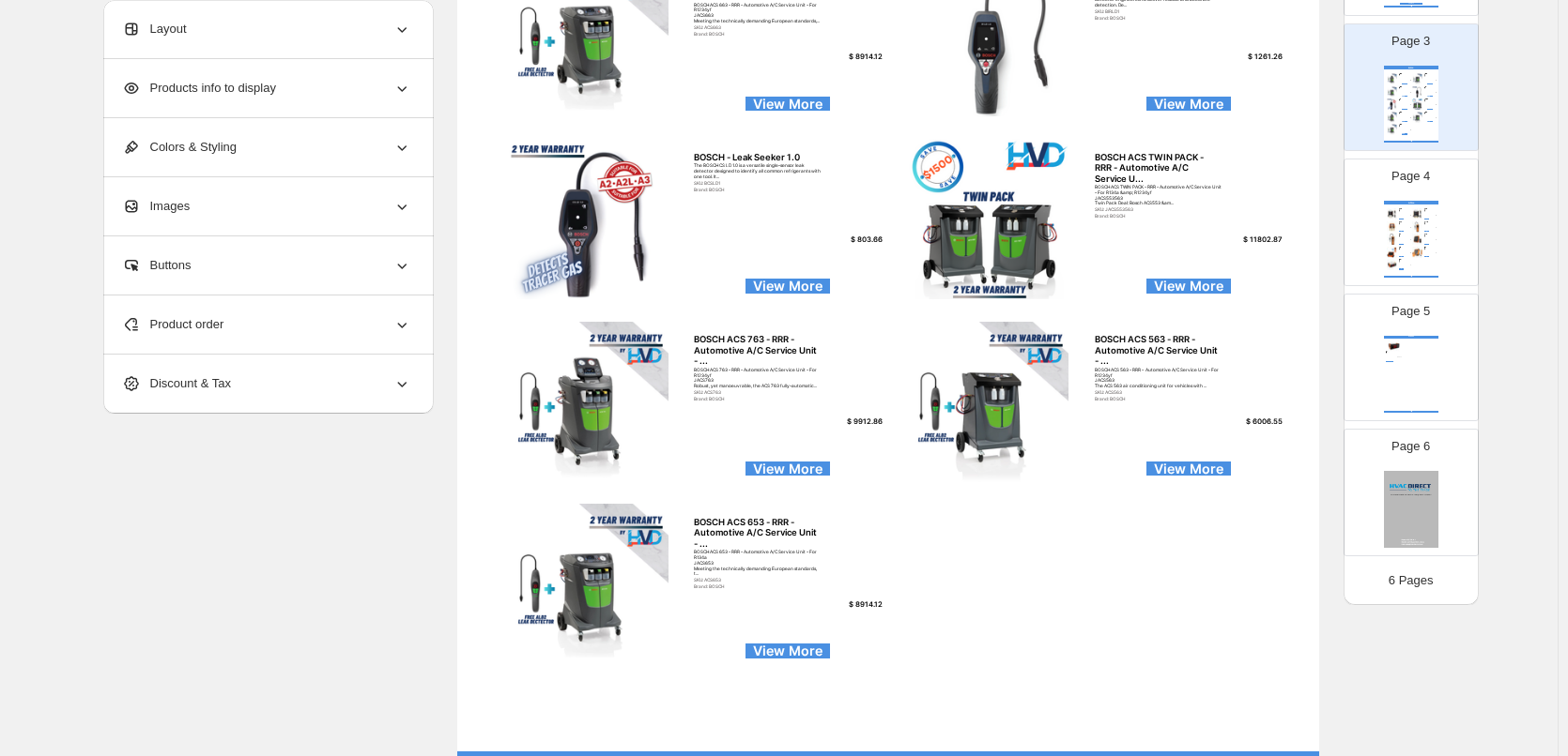
click at [1402, 377] on div "ELITECH ELITECH Three-Way Output Temperature Controller ELITECH Three-Way Outpu…" at bounding box center [1410, 374] width 54 height 77
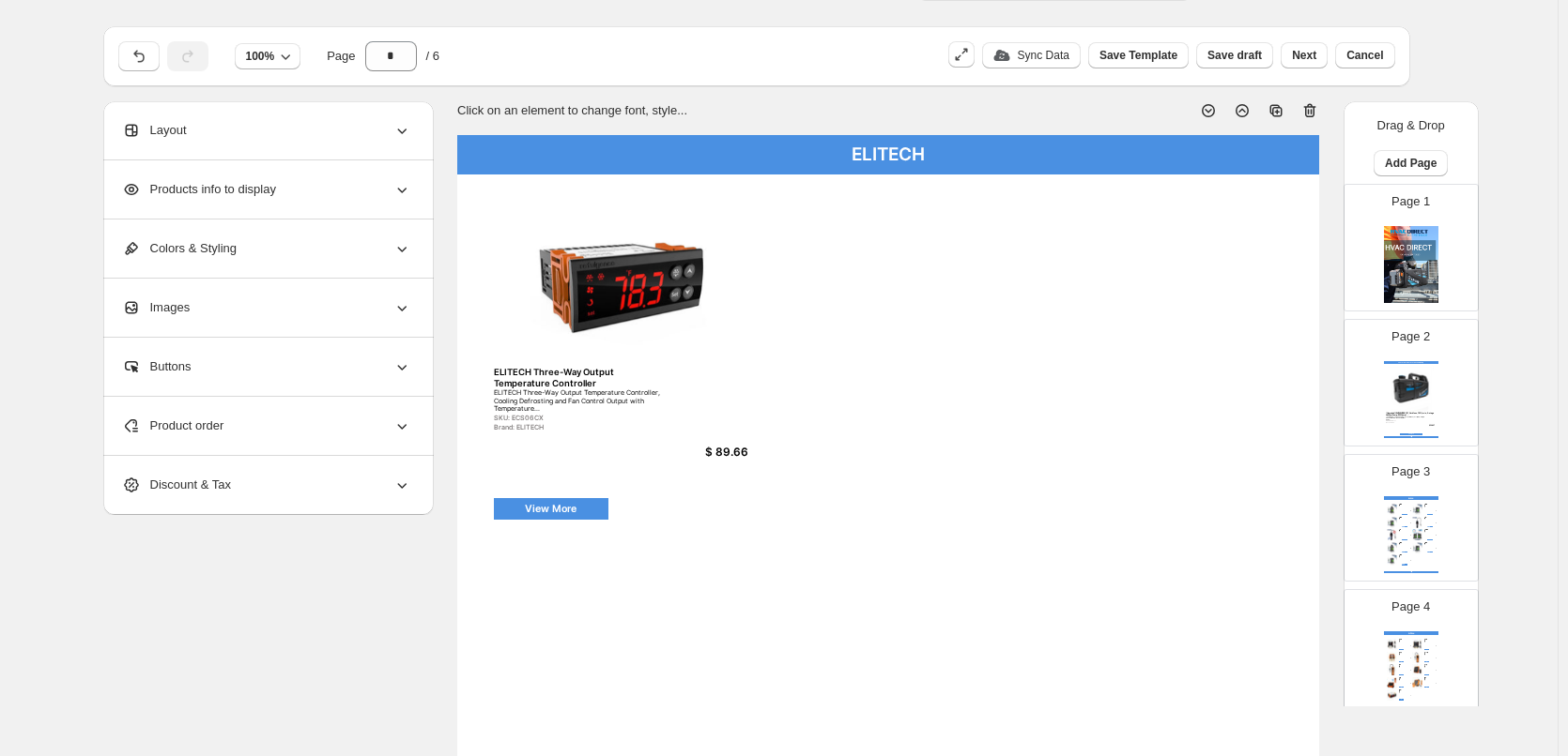
scroll to position [0, 0]
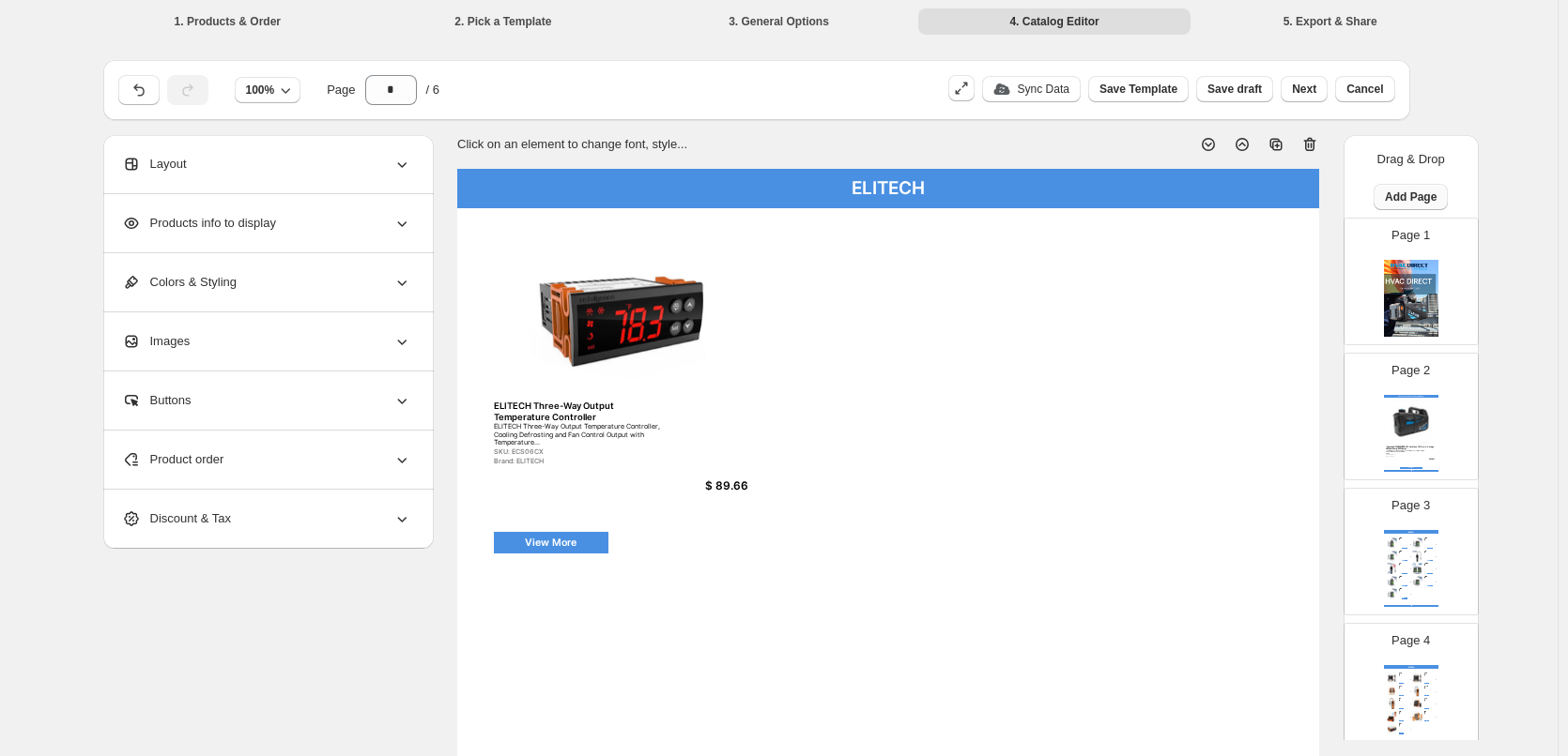
click at [1413, 202] on span "Add Page" at bounding box center [1410, 197] width 51 height 15
click at [1405, 271] on span "Product Grid Page" at bounding box center [1408, 267] width 101 height 14
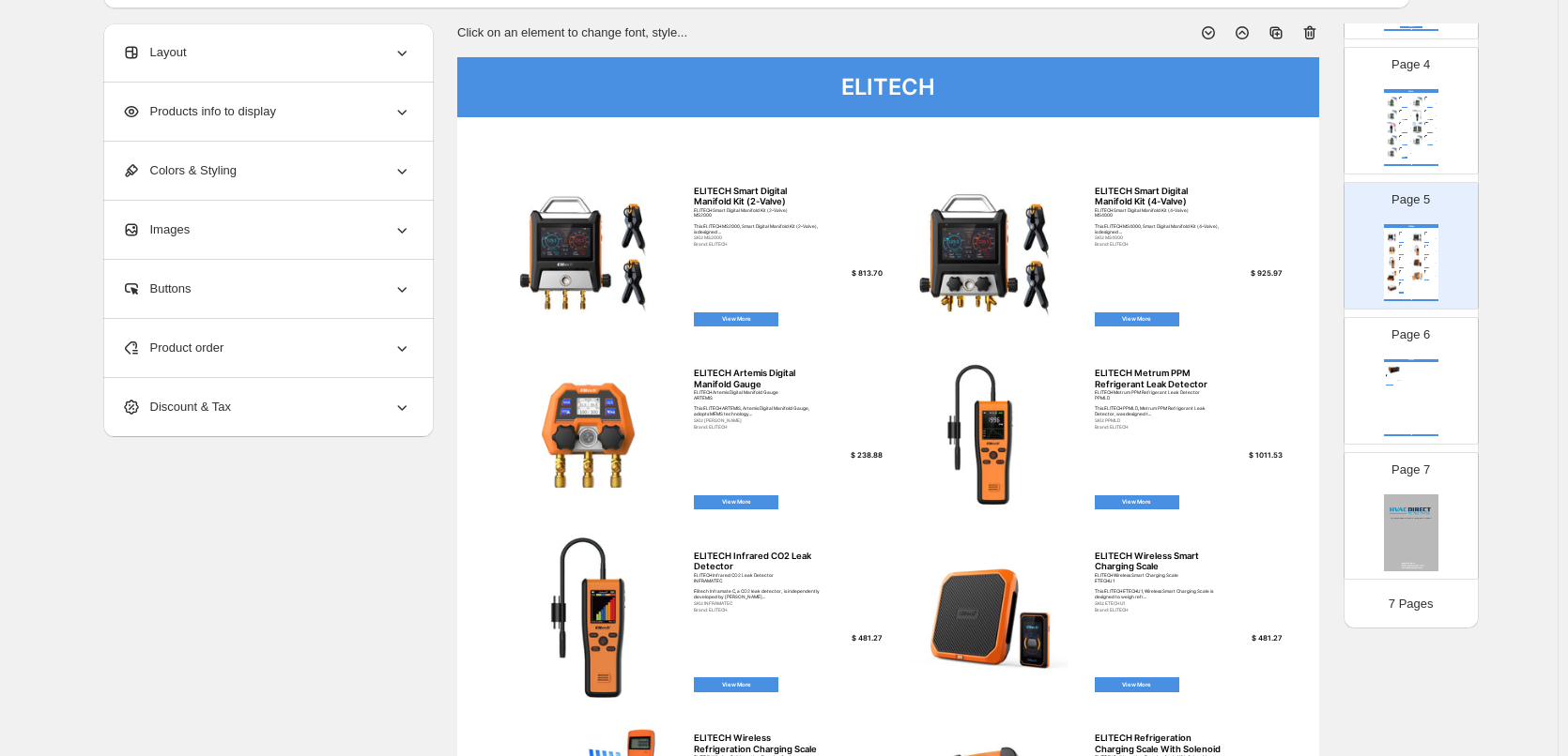
scroll to position [282, 0]
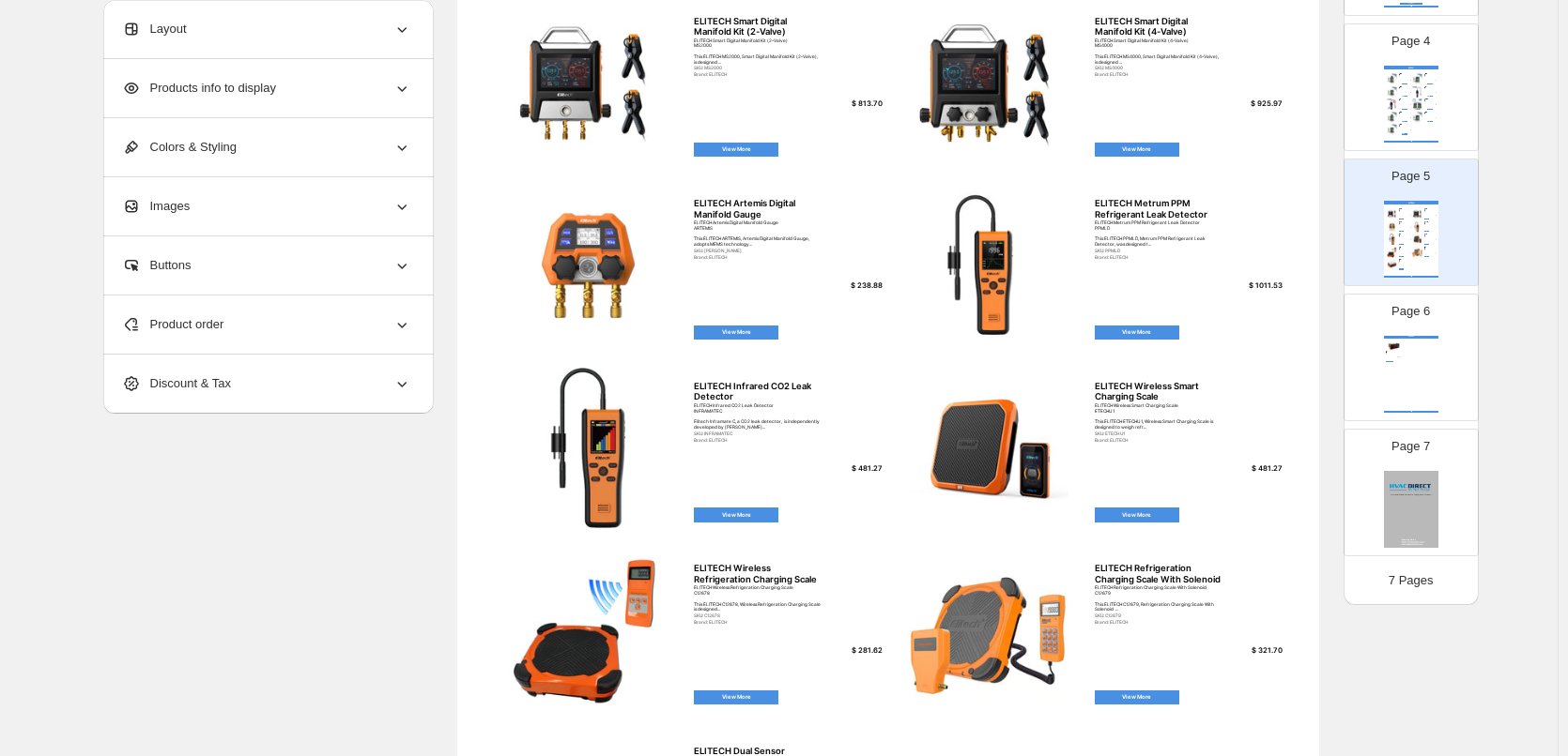
click at [1407, 482] on img at bounding box center [1410, 509] width 54 height 77
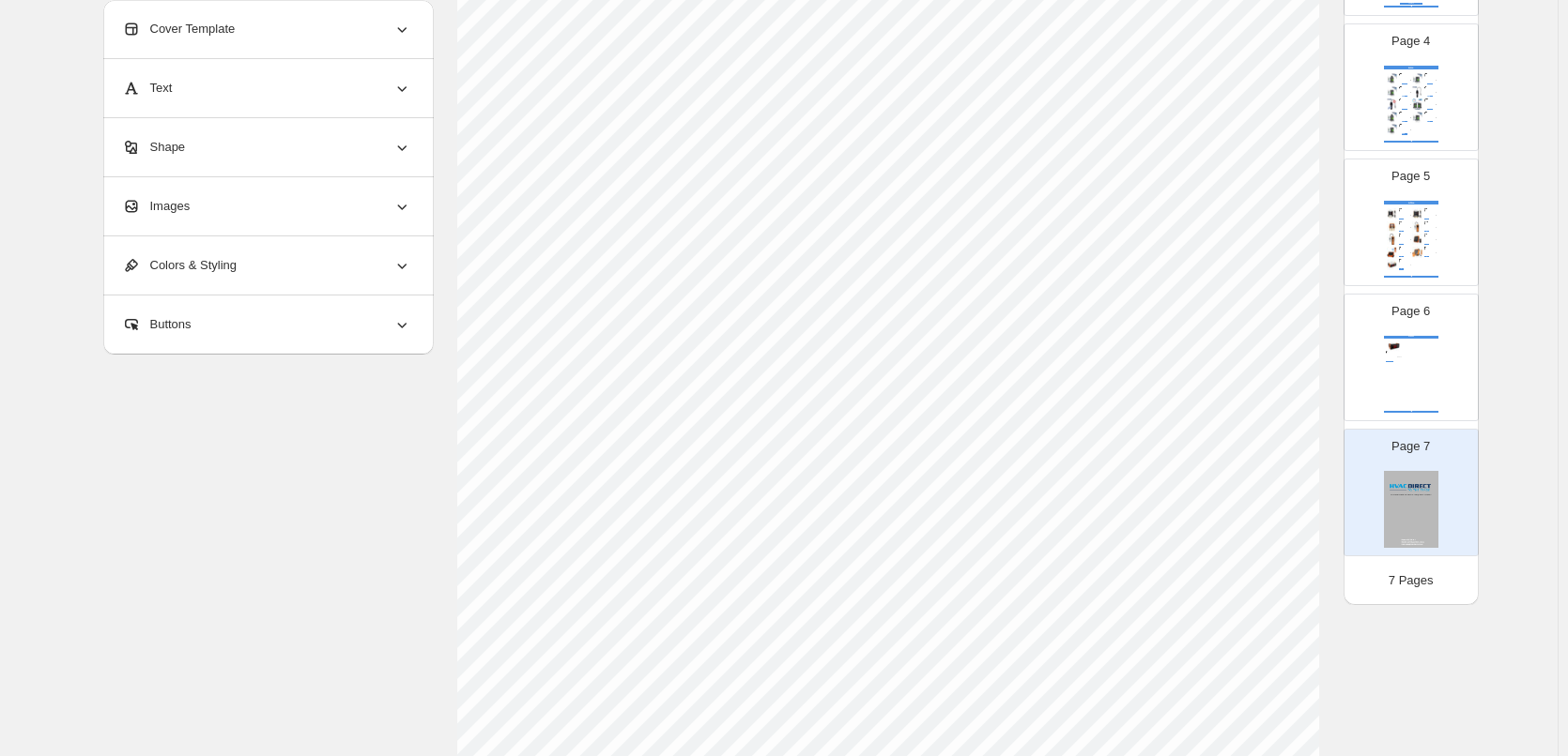
click at [352, 26] on div "Cover Template" at bounding box center [267, 28] width 289 height 58
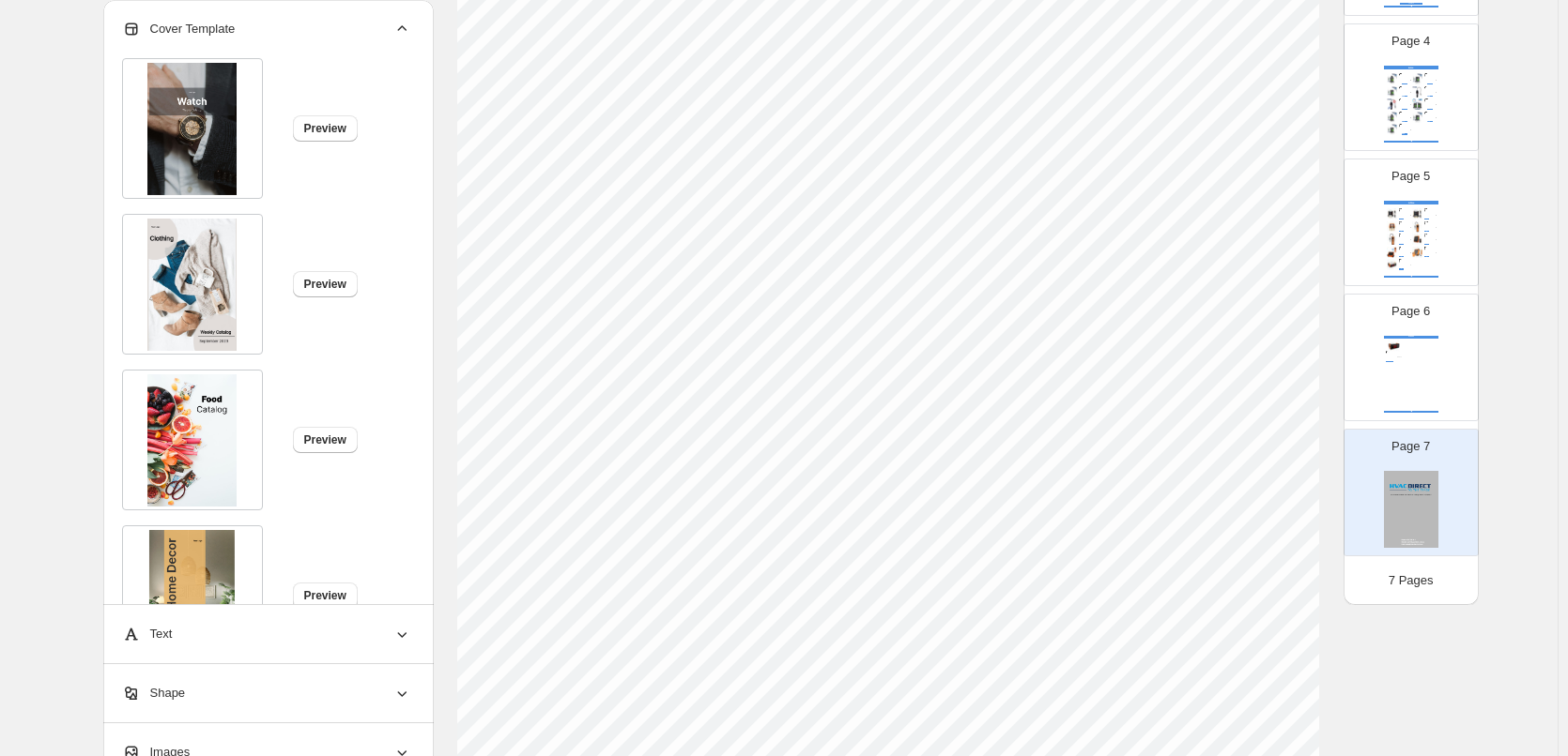
click at [352, 26] on div "Cover Template" at bounding box center [267, 28] width 289 height 58
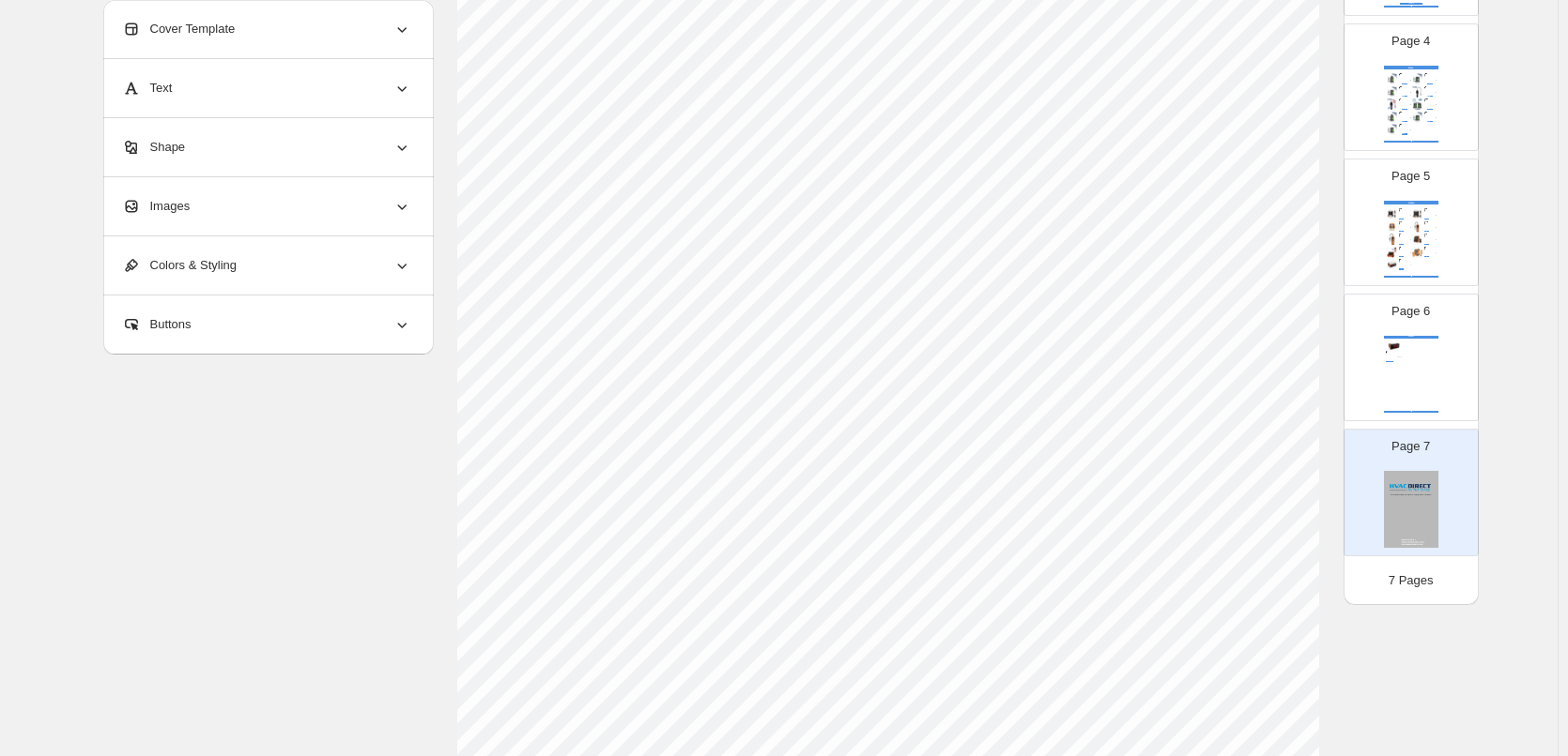
click at [1399, 350] on img at bounding box center [1393, 344] width 16 height 12
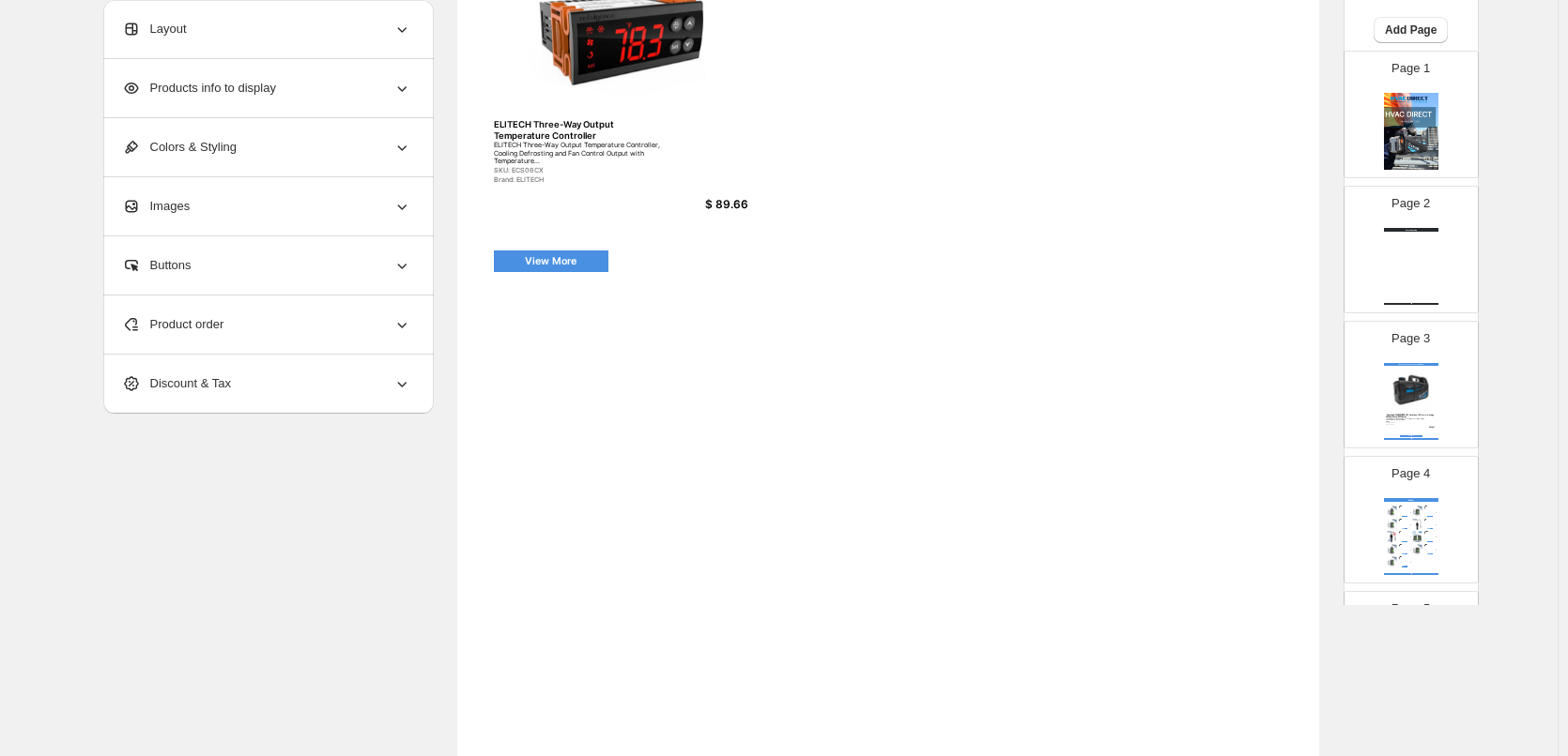
scroll to position [0, 0]
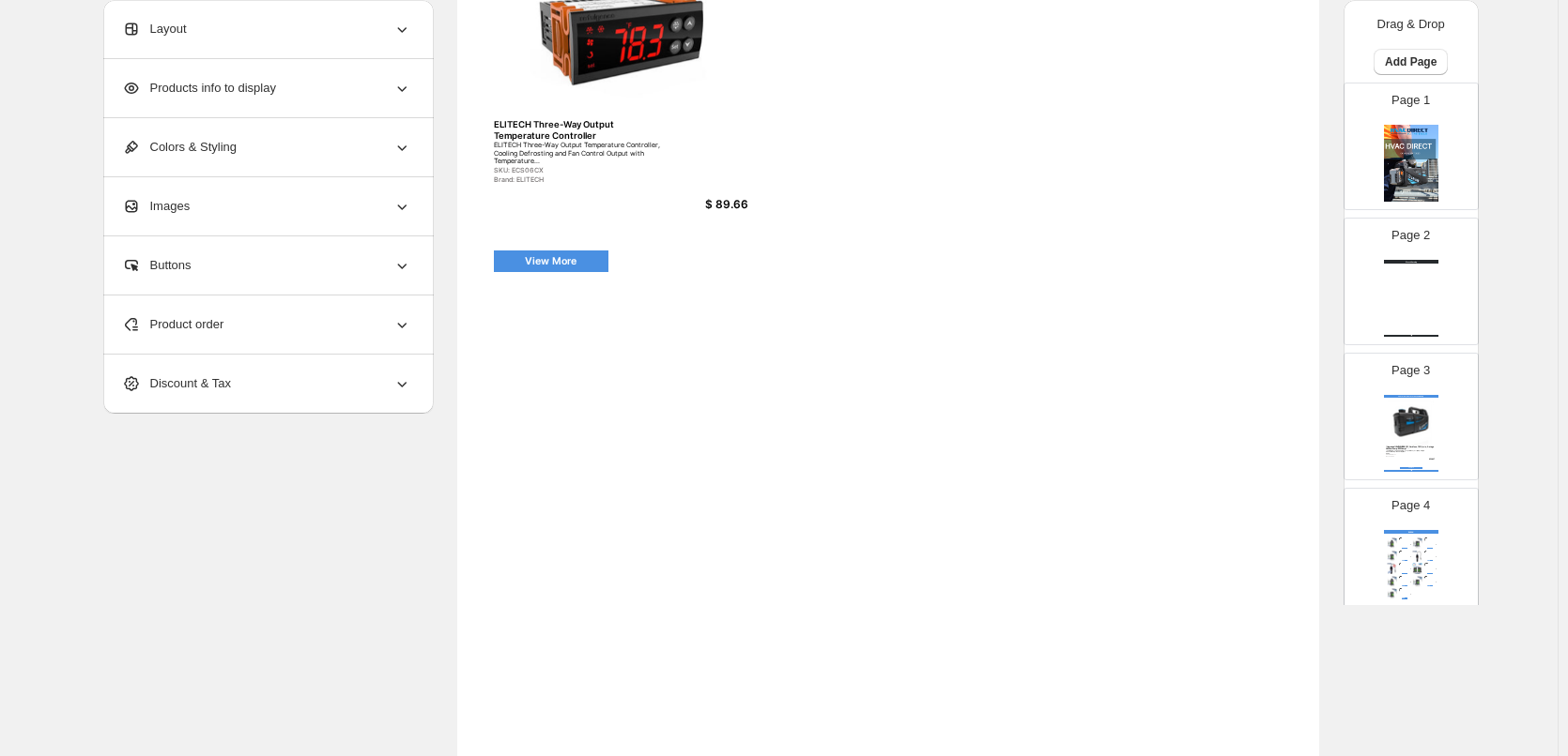
click at [1411, 284] on div "Watch Catalog Watch Catalog | Page undefined" at bounding box center [1410, 298] width 54 height 77
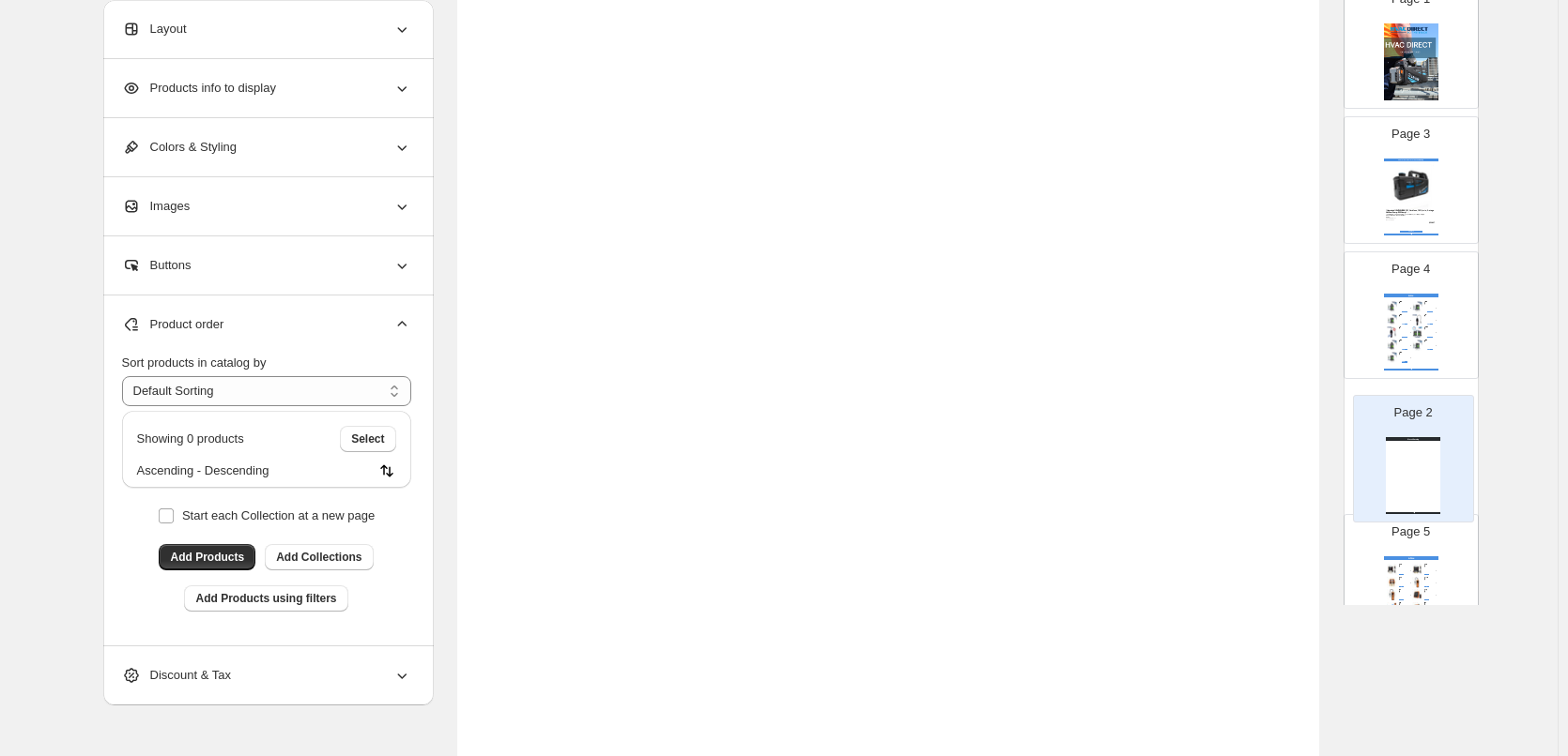
scroll to position [102, 0]
drag, startPoint x: 1416, startPoint y: 265, endPoint x: 1421, endPoint y: 410, distance: 145.1
click at [1421, 410] on div "Page 1 Page 2 Watch Catalog Watch Catalog | Page undefined Page 3 Featured - Sh…" at bounding box center [1410, 449] width 135 height 938
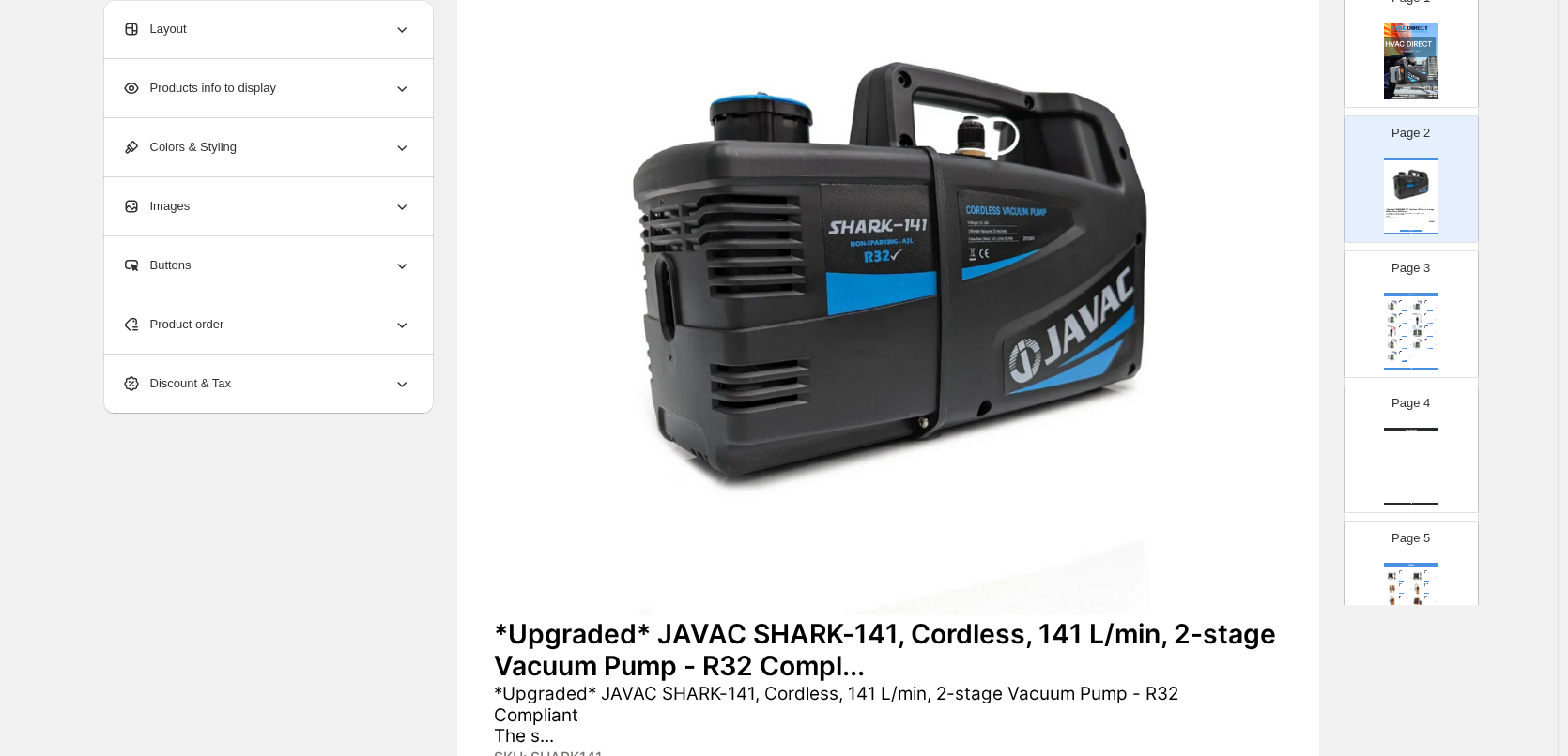
click at [1428, 441] on div "Watch Catalog Watch Catalog | Page undefined" at bounding box center [1410, 466] width 54 height 77
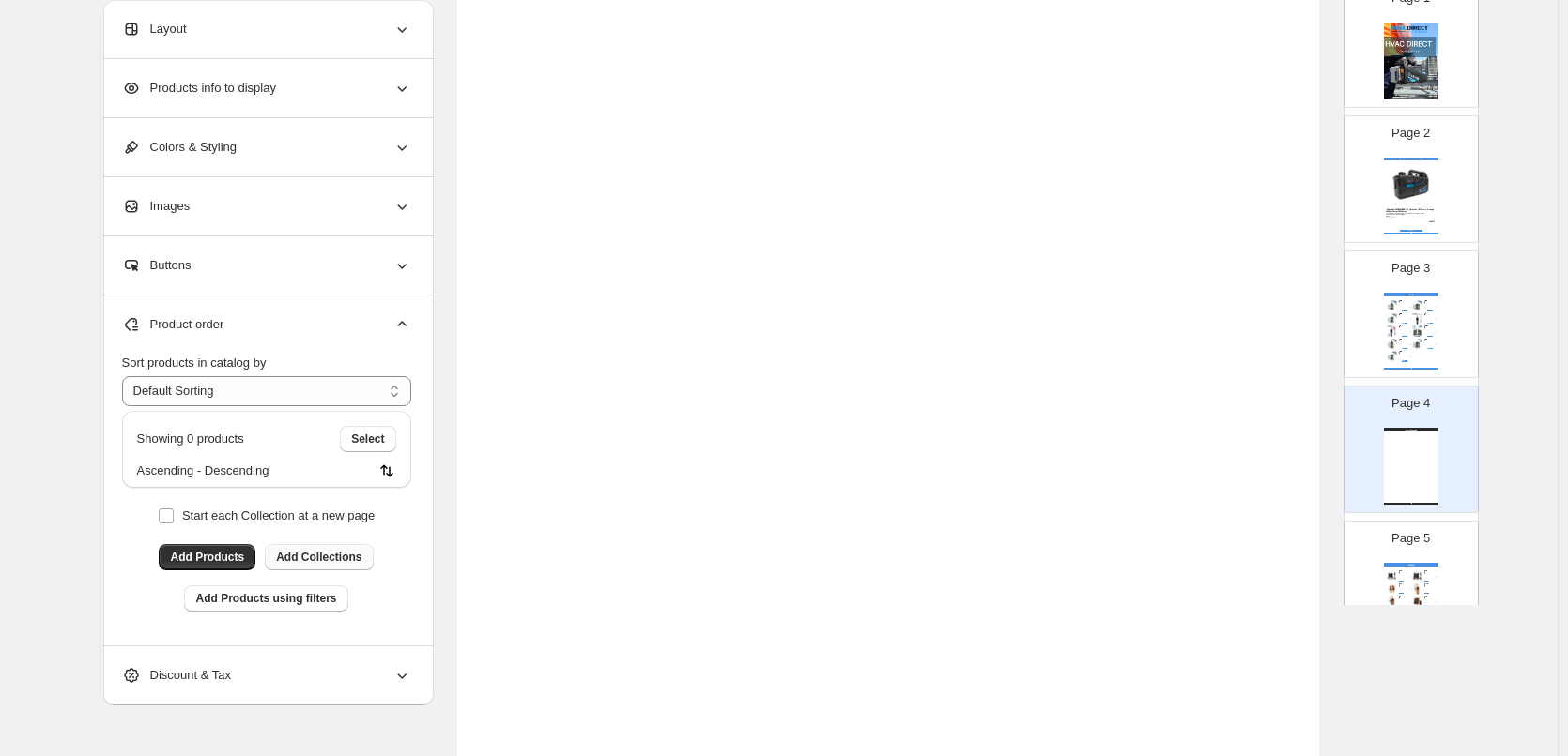
click at [327, 553] on span "Add Collections" at bounding box center [319, 558] width 85 height 15
click at [317, 557] on span "Add Collections" at bounding box center [319, 558] width 85 height 15
click at [312, 554] on span "Add Collections" at bounding box center [319, 558] width 85 height 15
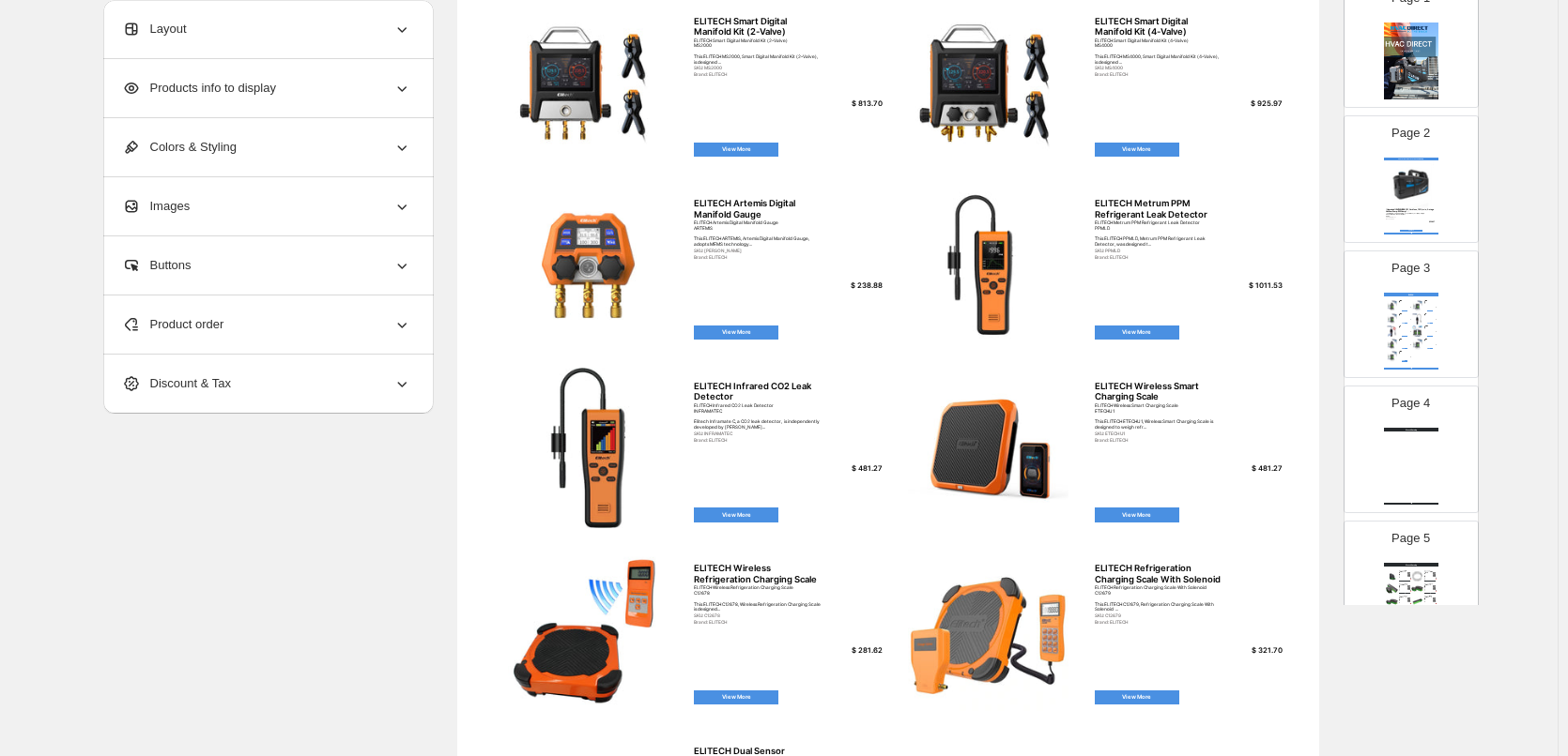
click at [1412, 310] on img at bounding box center [1417, 306] width 12 height 11
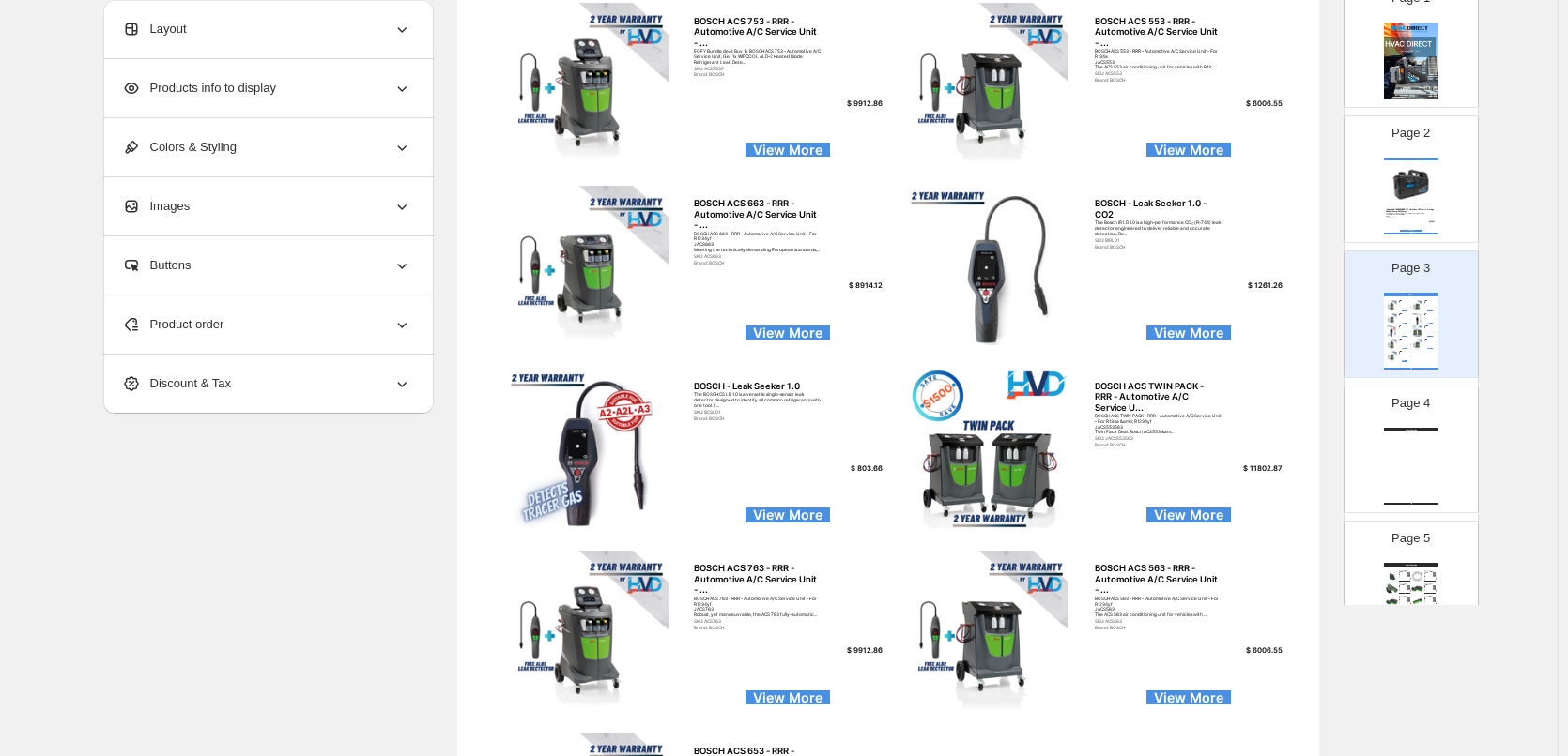
click at [1420, 442] on div "Watch Catalog Watch Catalog | Page undefined" at bounding box center [1410, 466] width 54 height 77
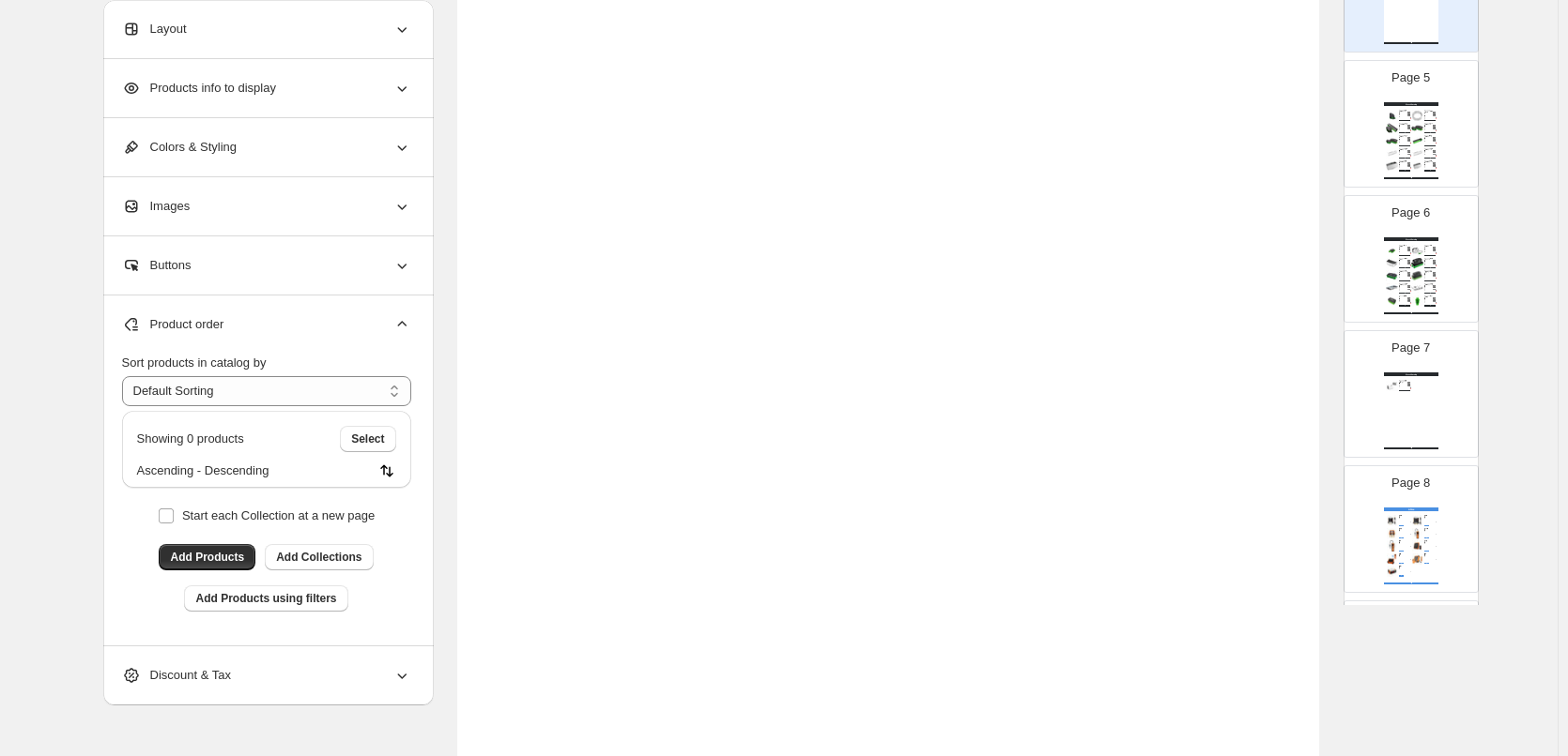
scroll to position [571, 0]
click at [1399, 265] on div "WIPCOOL High Flow Condensate Pump - 380L/h" at bounding box center [1403, 264] width 9 height 2
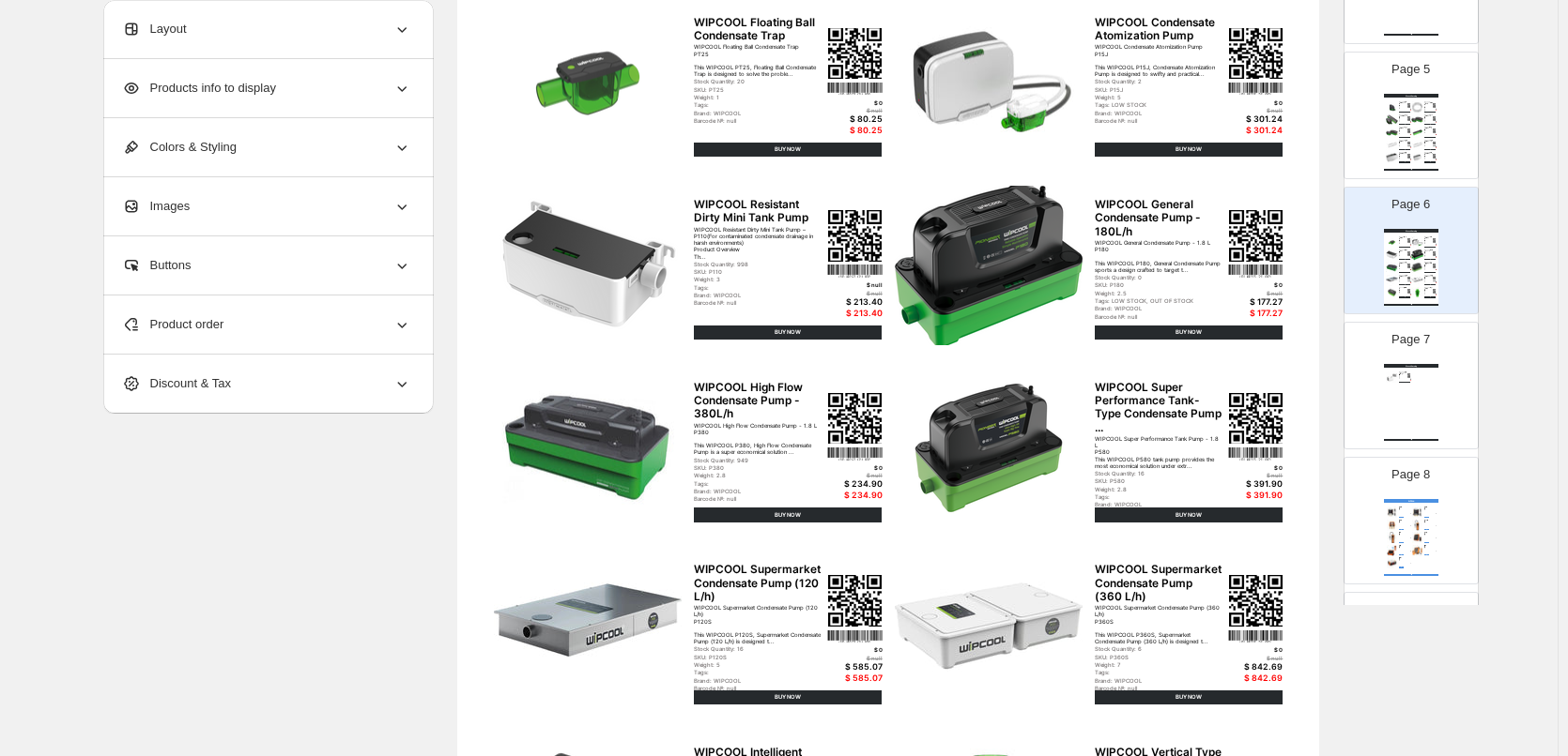
click at [1416, 111] on img at bounding box center [1417, 107] width 12 height 11
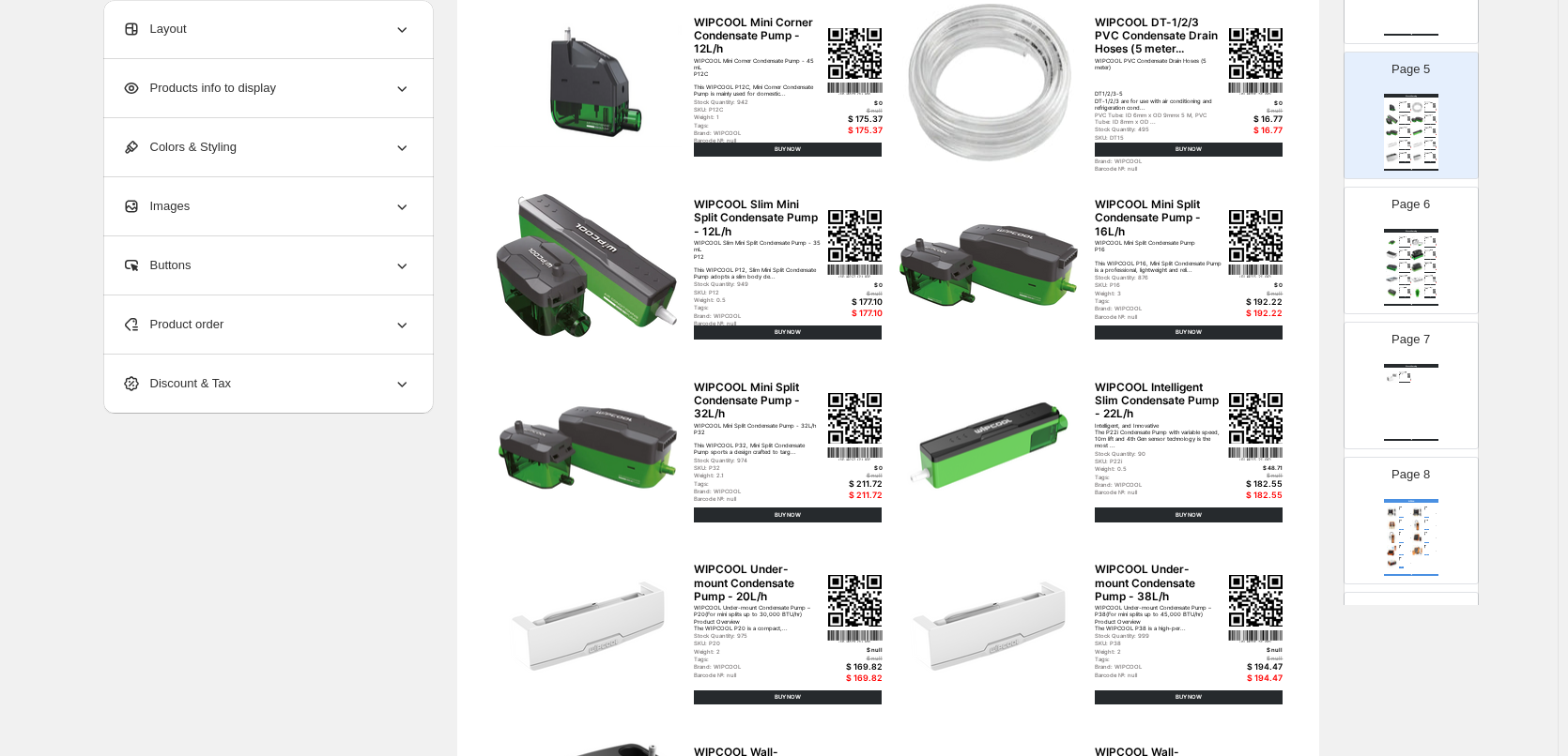
click at [261, 15] on div "Layout" at bounding box center [267, 28] width 289 height 58
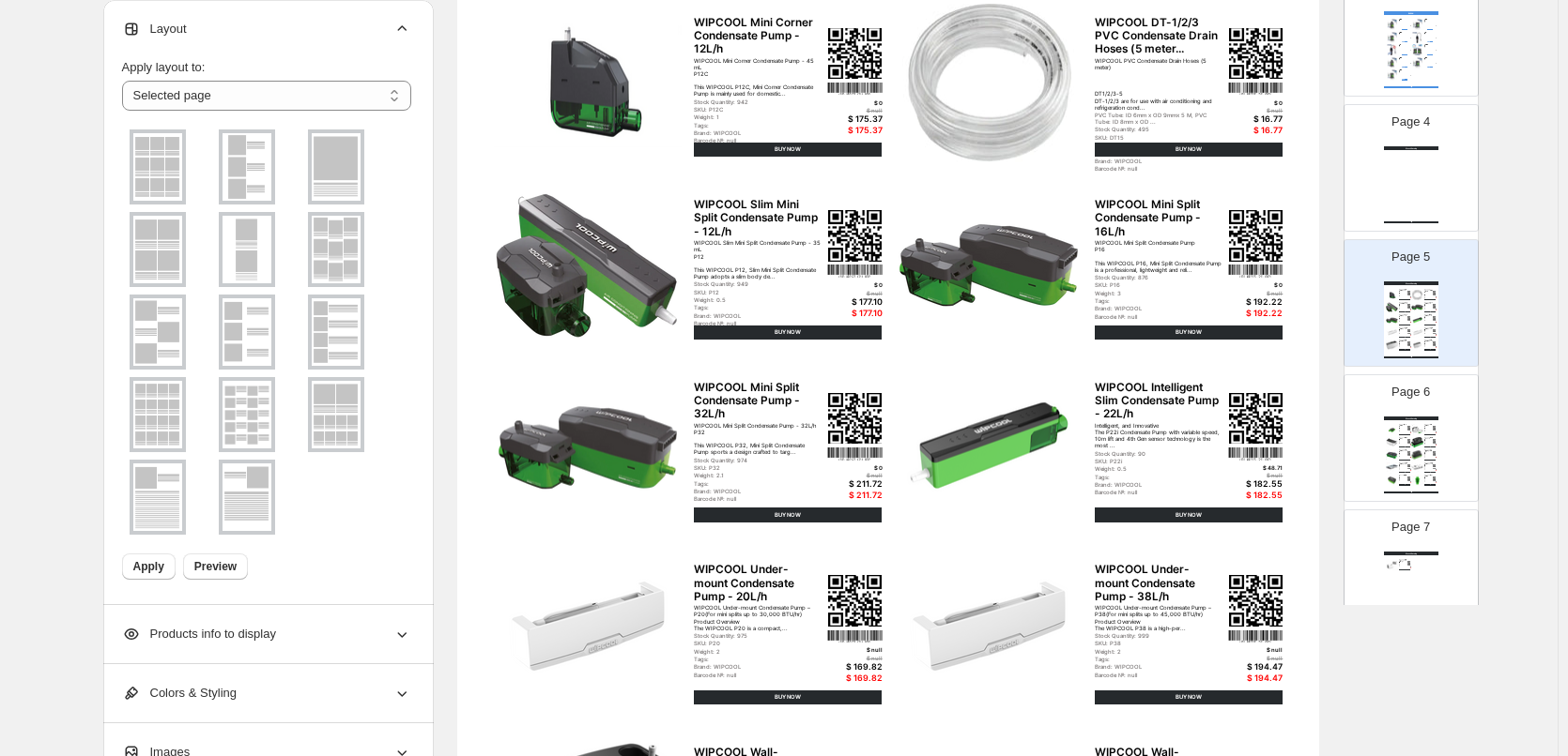
scroll to position [290, 0]
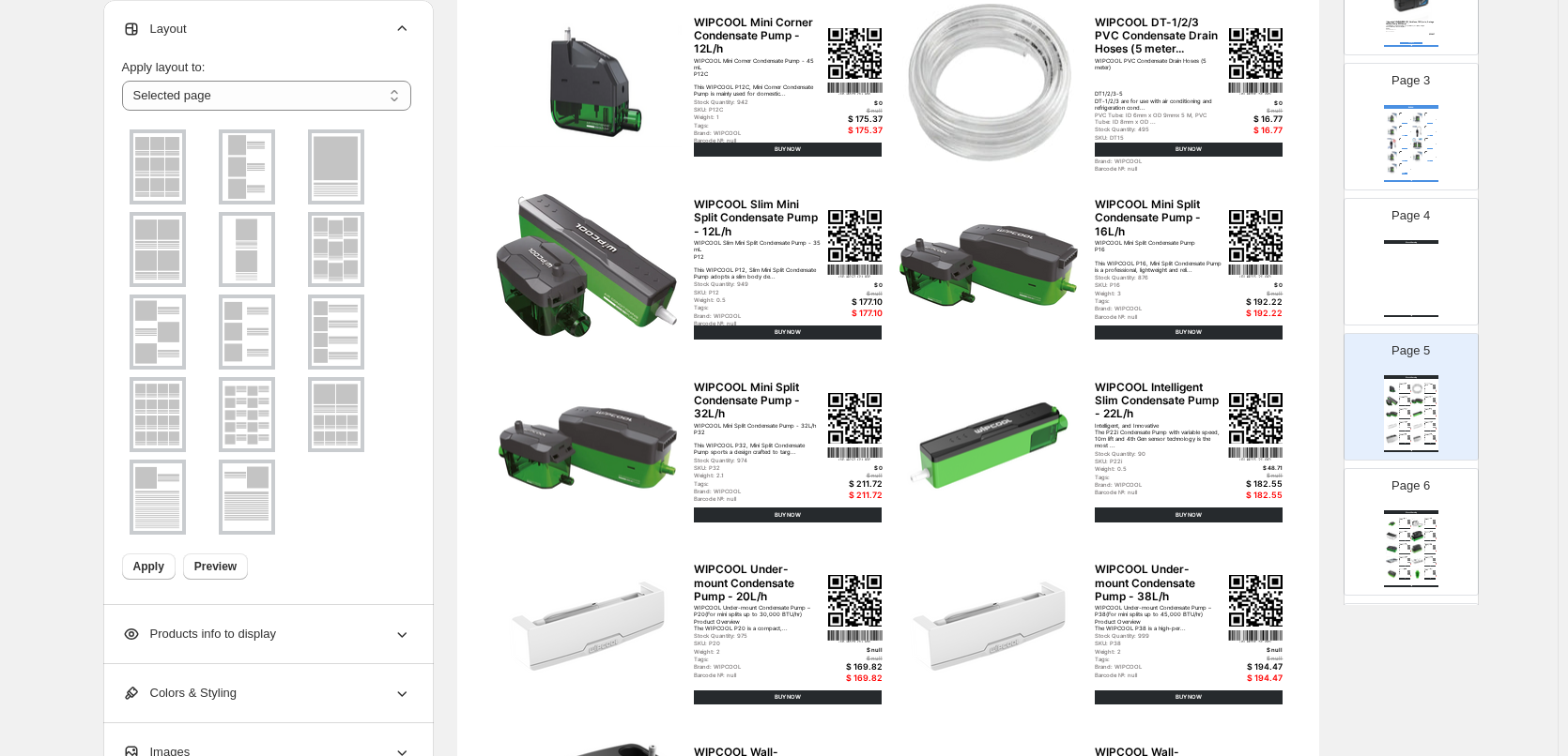
click at [1411, 138] on img at bounding box center [1417, 143] width 12 height 11
type input "*"
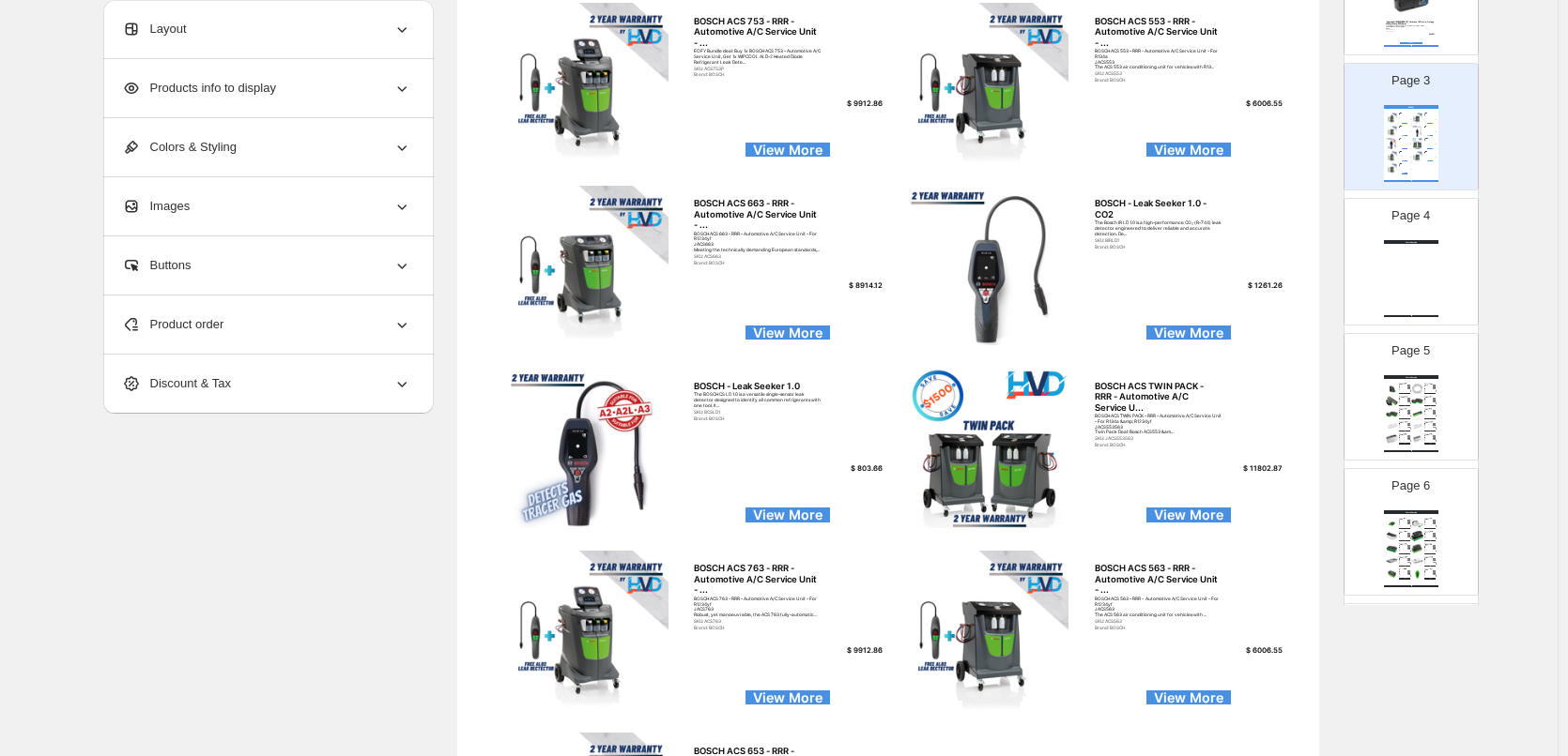
click at [190, 16] on div "Layout" at bounding box center [267, 28] width 289 height 58
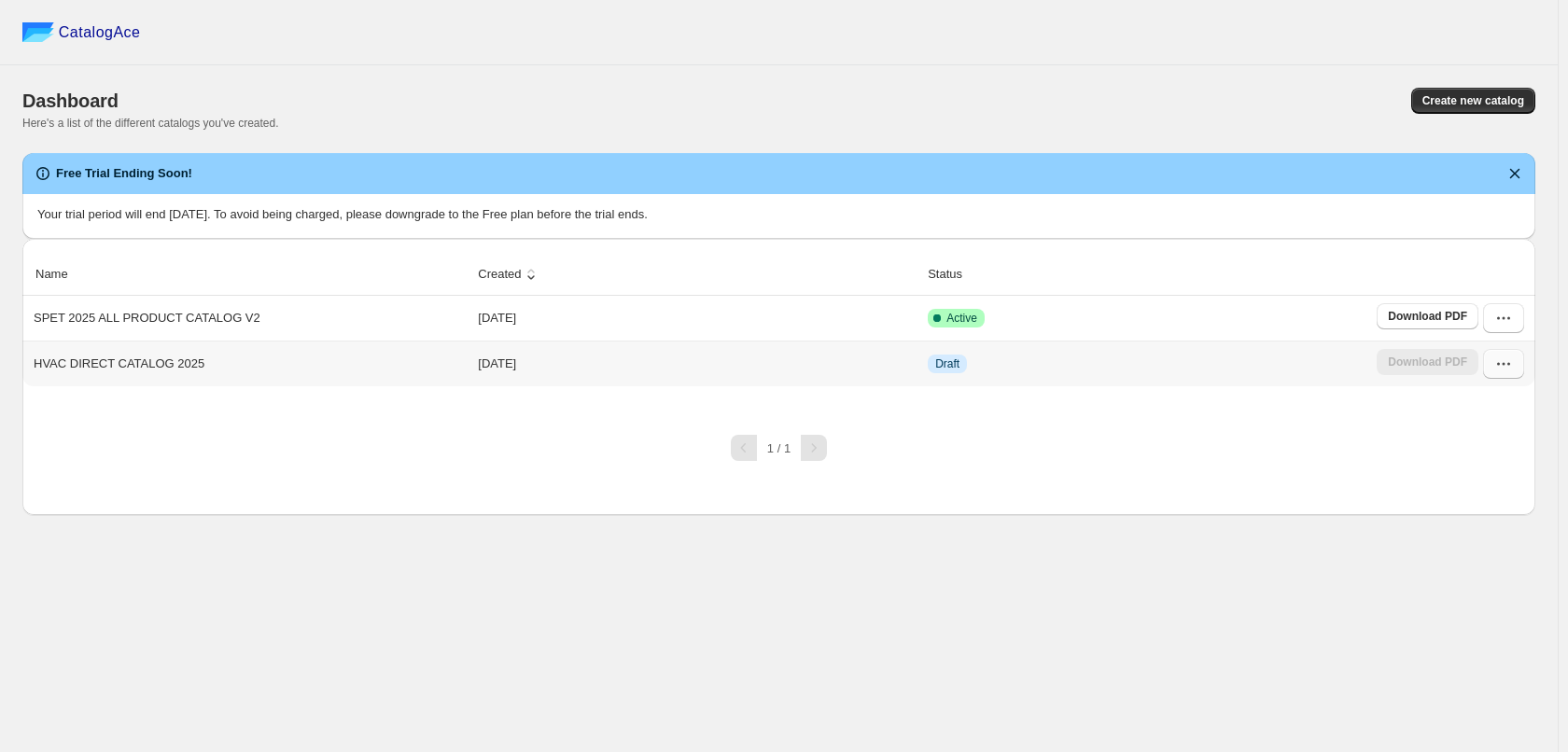
click at [1494, 368] on icon "button" at bounding box center [1504, 364] width 19 height 19
click at [1492, 524] on span "Edit" at bounding box center [1501, 533] width 95 height 19
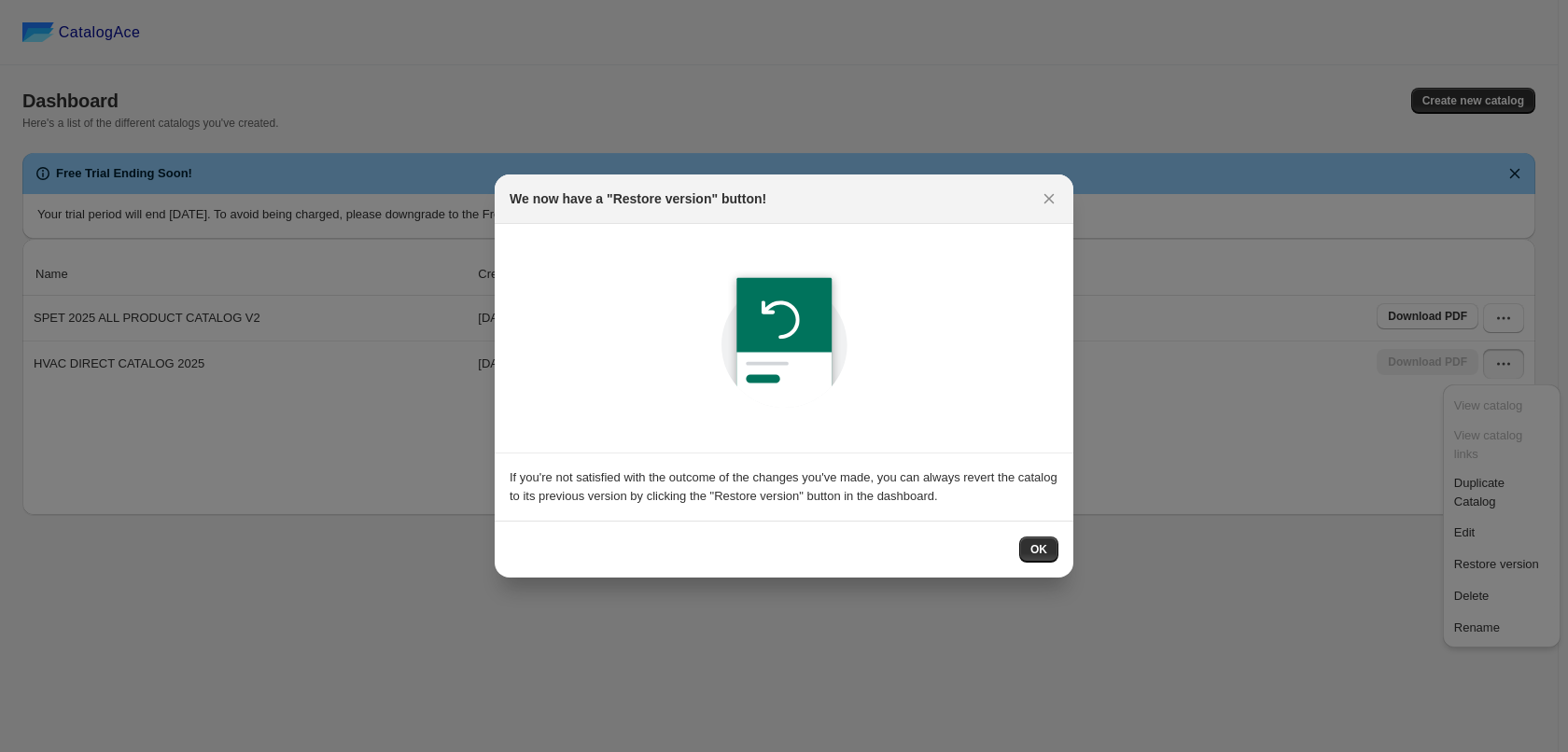
drag, startPoint x: 1036, startPoint y: 551, endPoint x: 1022, endPoint y: 546, distance: 14.9
click at [1034, 552] on span "OK" at bounding box center [1039, 550] width 17 height 15
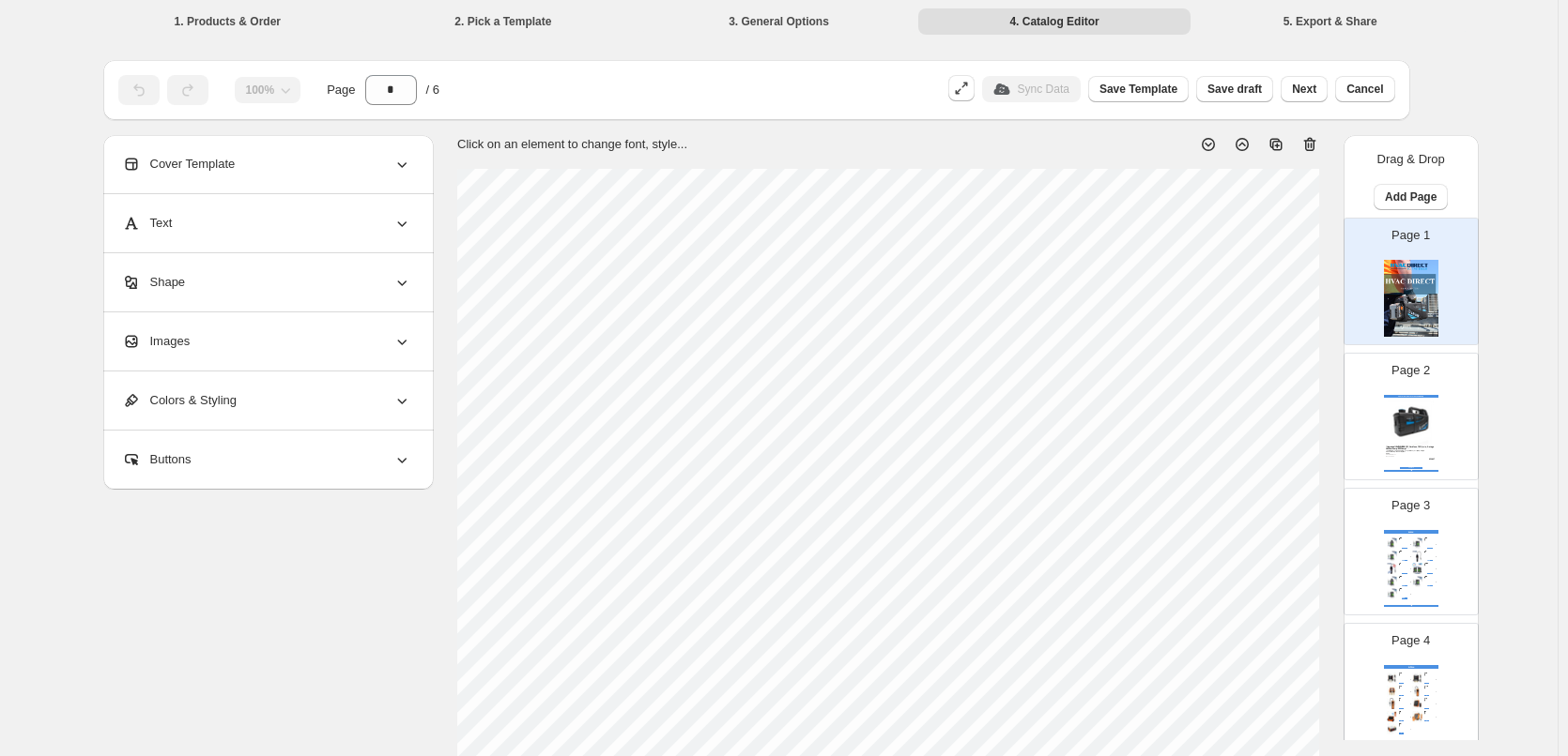
click at [1411, 569] on img at bounding box center [1417, 568] width 12 height 11
type input "*"
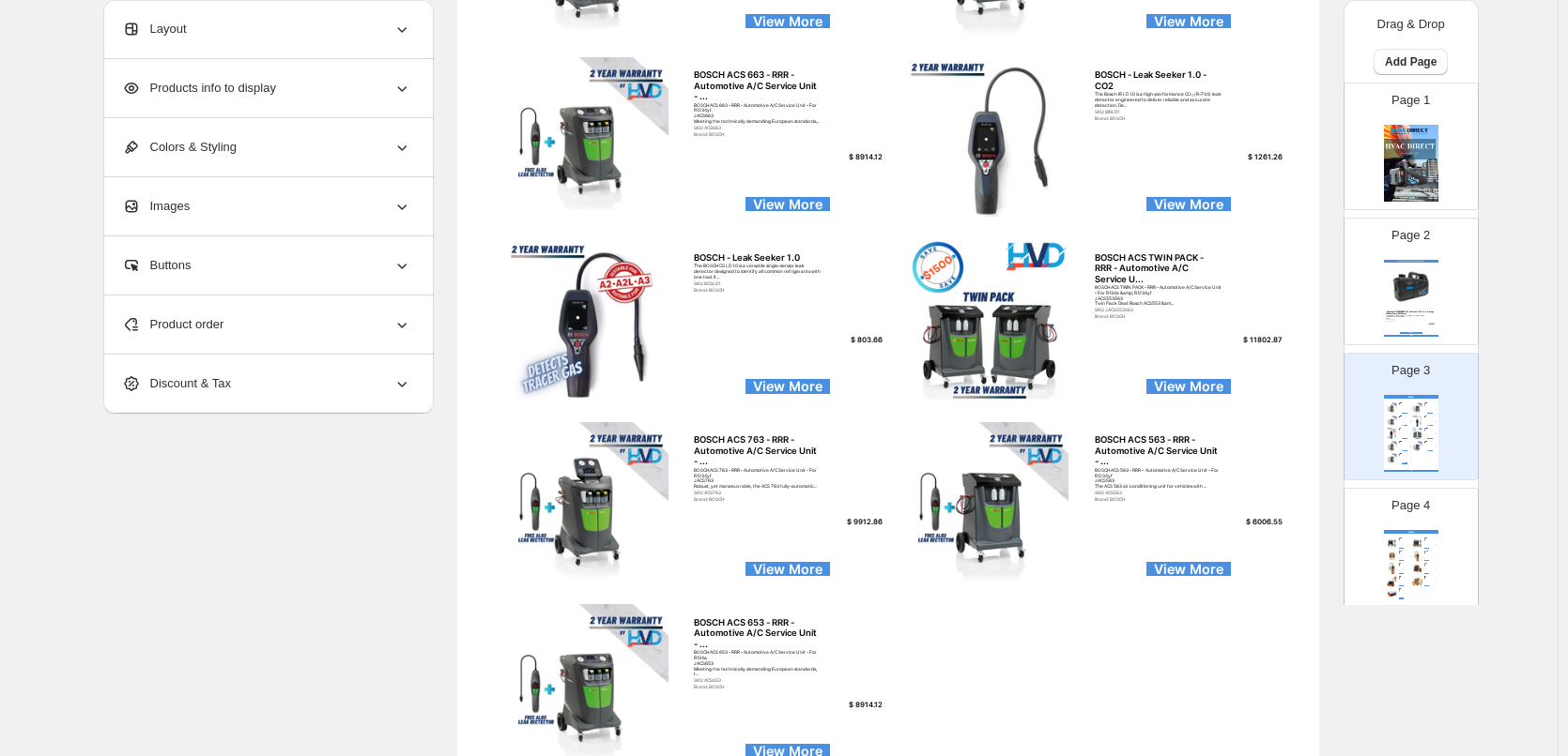
scroll to position [470, 0]
